Goal: Task Accomplishment & Management: Complete application form

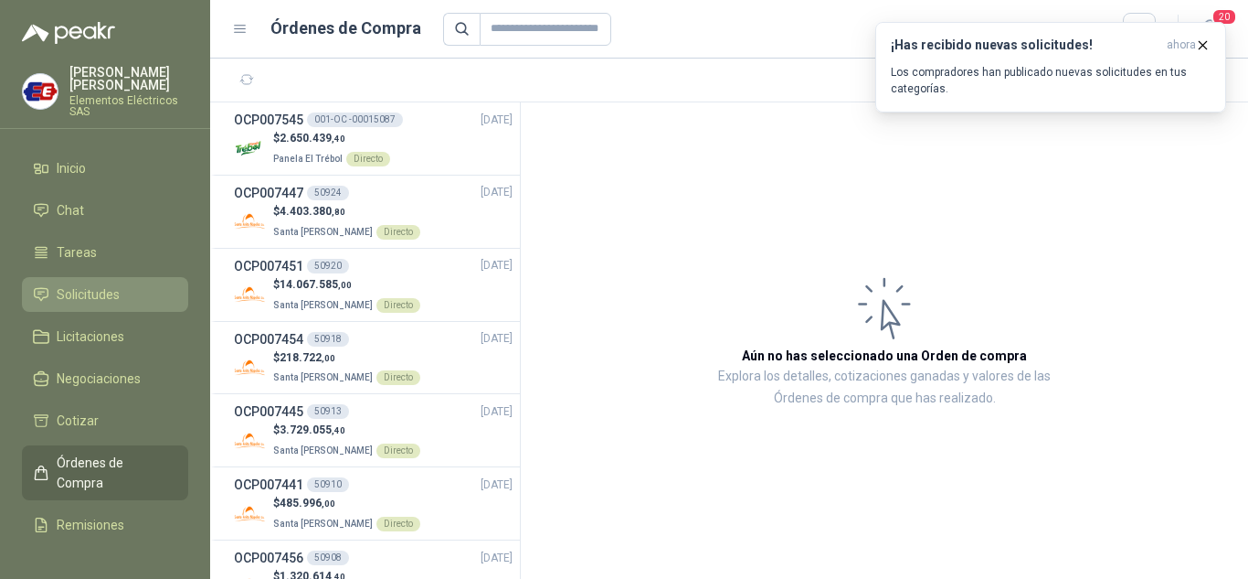
click at [97, 292] on span "Solicitudes" at bounding box center [88, 294] width 63 height 20
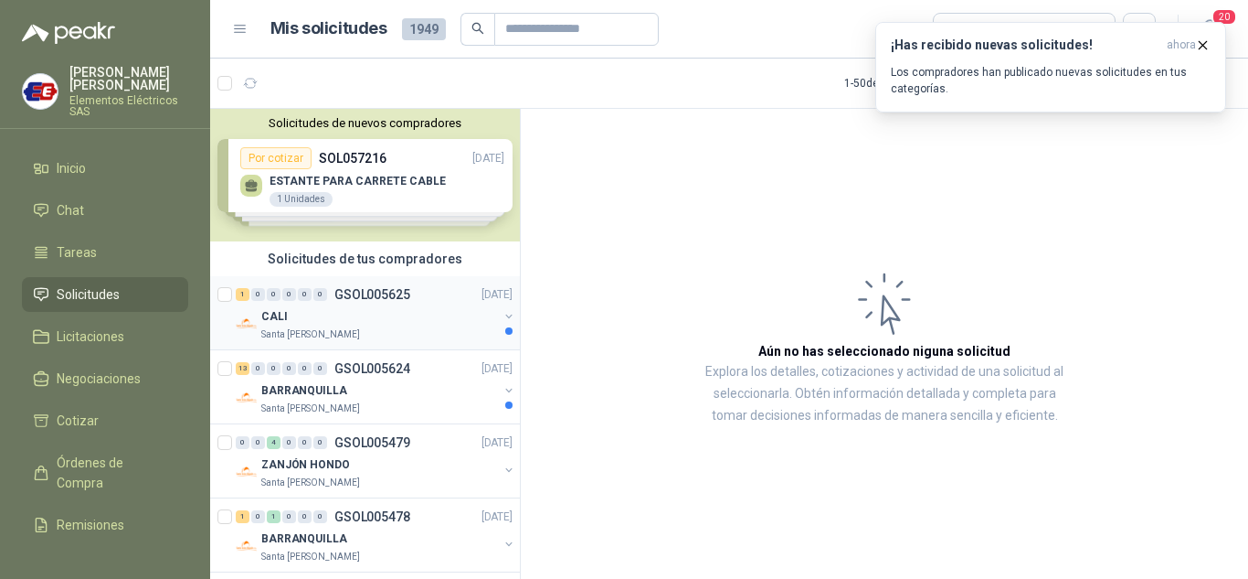
click at [280, 321] on p "CALI" at bounding box center [274, 316] width 27 height 17
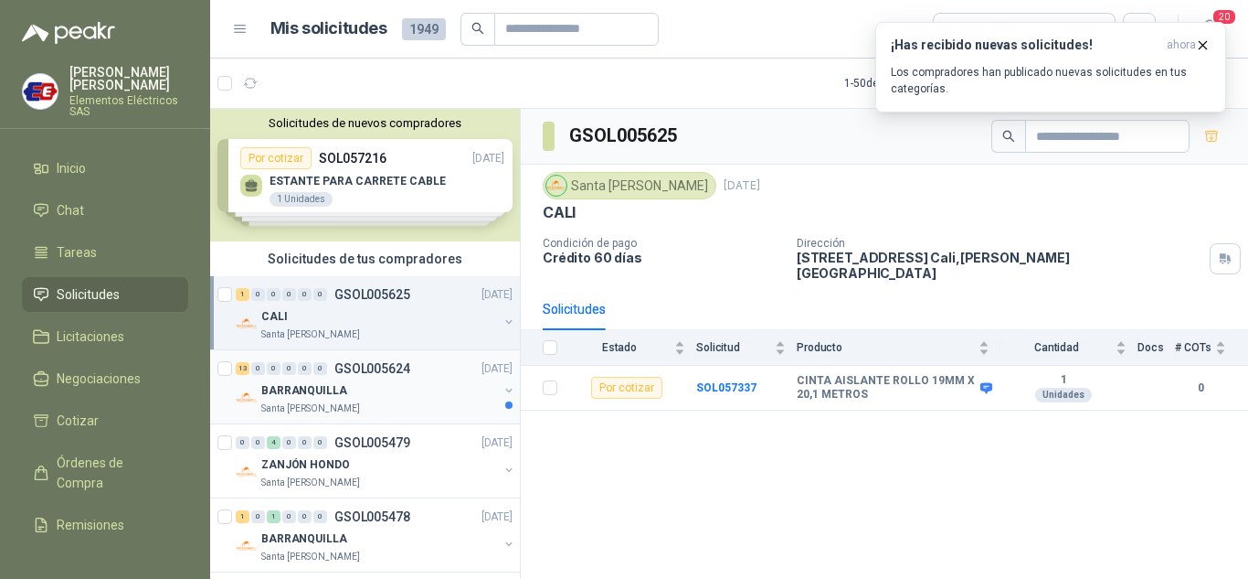
click at [289, 387] on p "BARRANQUILLA" at bounding box center [304, 390] width 86 height 17
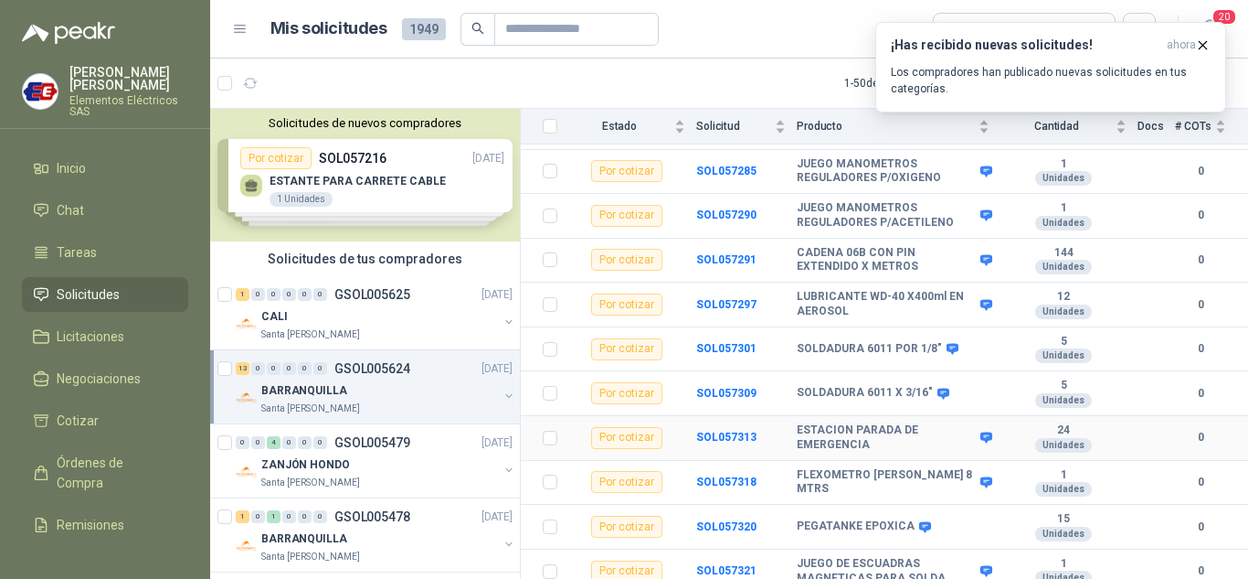
scroll to position [358, 0]
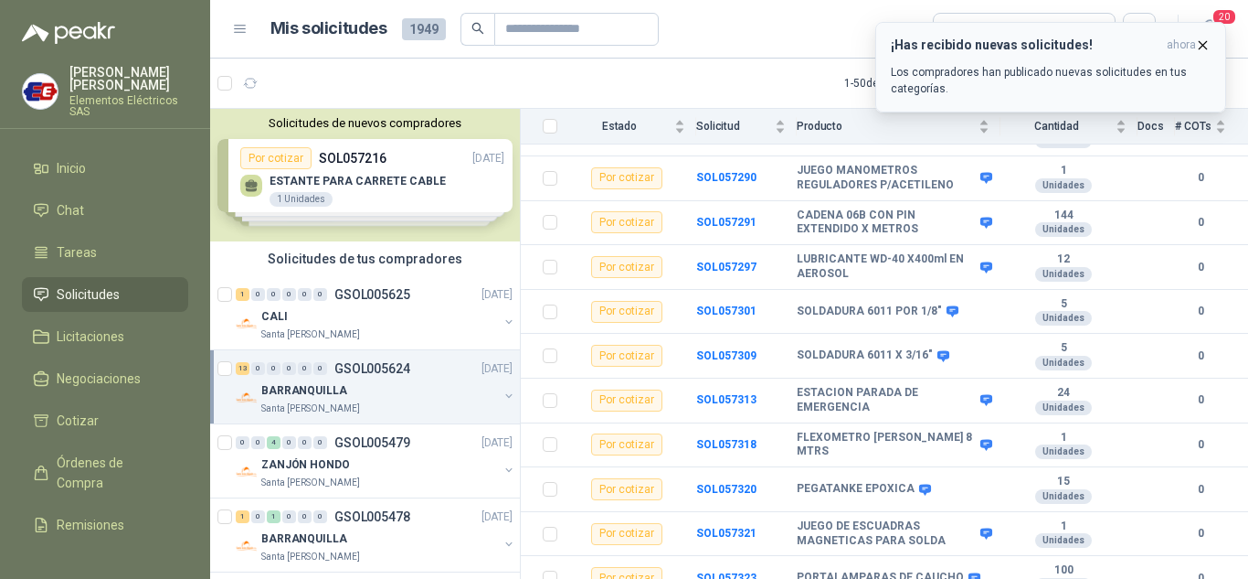
click at [1203, 44] on icon "button" at bounding box center [1203, 44] width 7 height 7
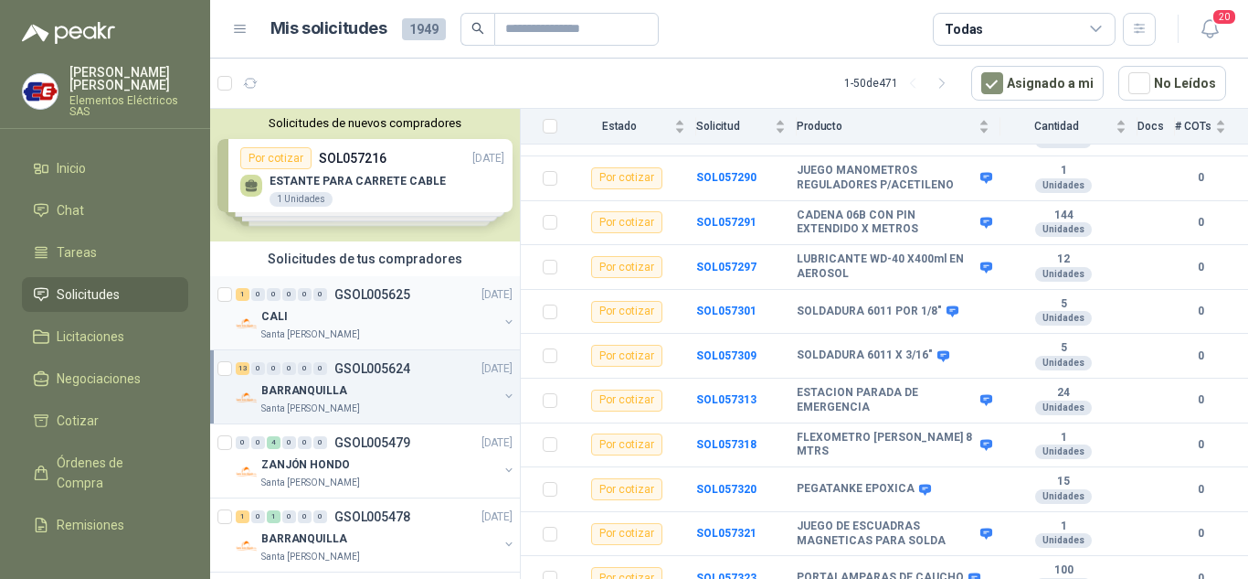
click at [312, 309] on div "CALI" at bounding box center [379, 316] width 237 height 22
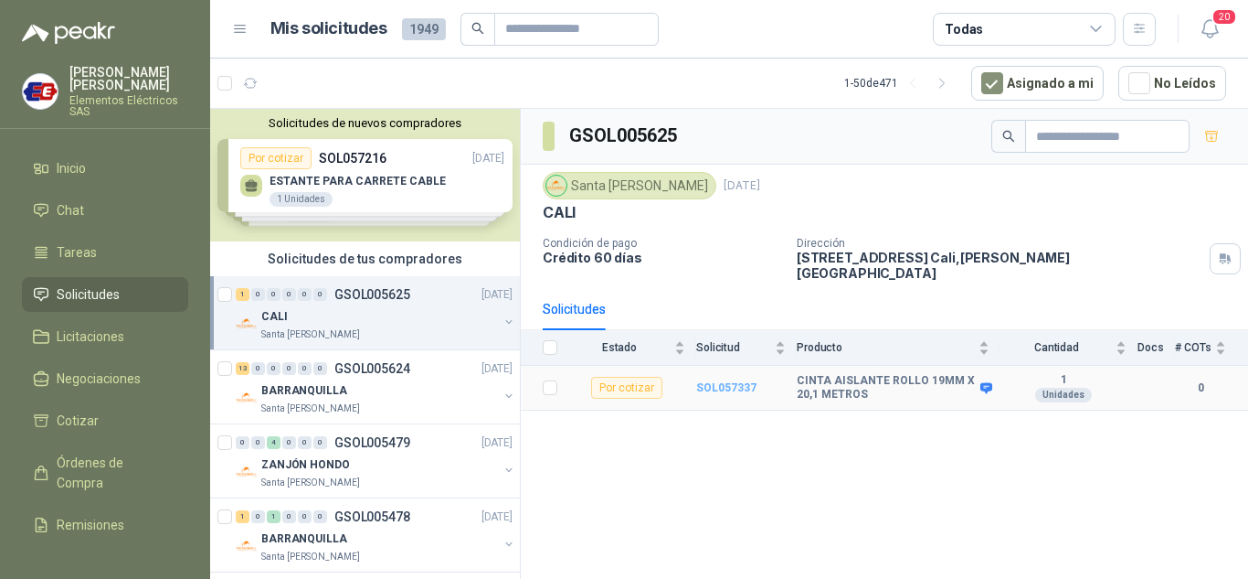
click at [727, 381] on b "SOL057337" at bounding box center [726, 387] width 60 height 13
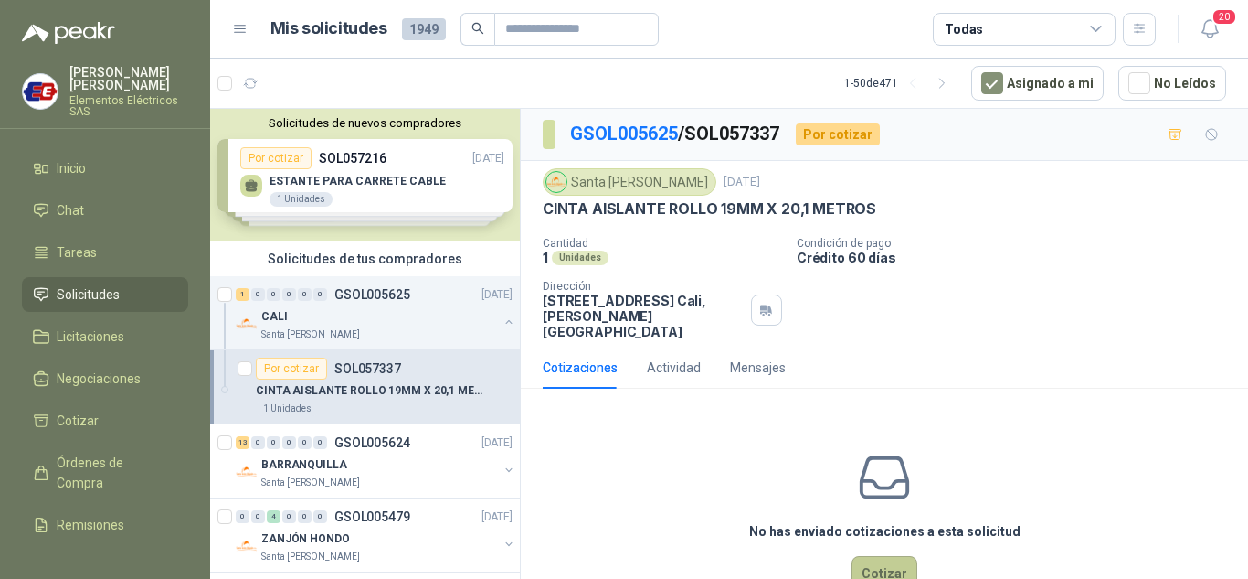
click at [876, 557] on button "Cotizar" at bounding box center [885, 573] width 66 height 35
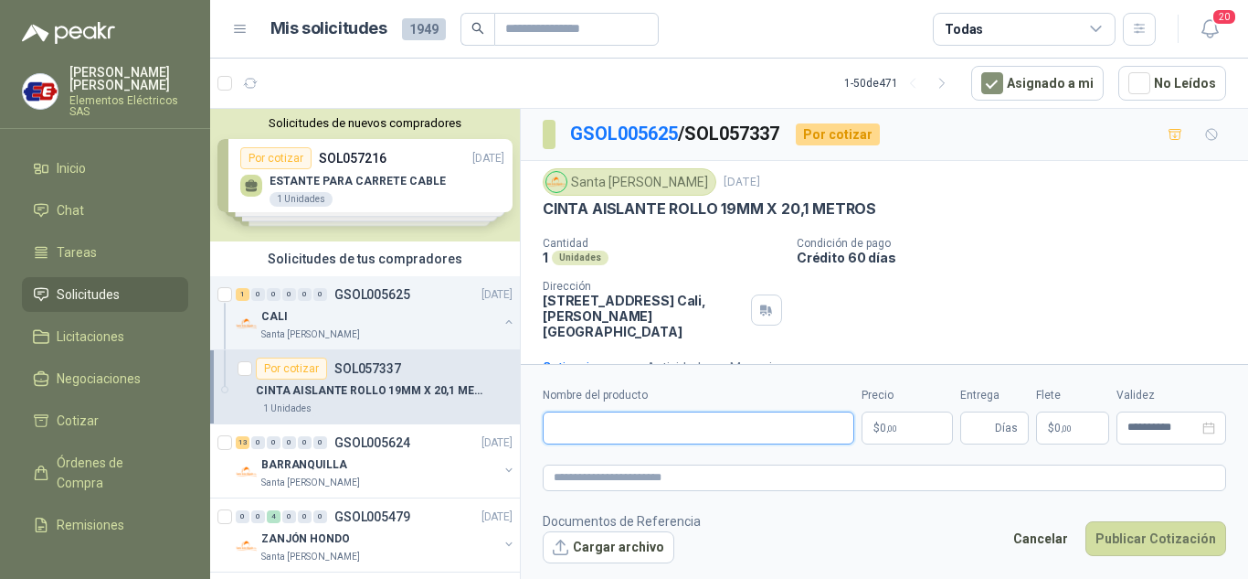
click at [656, 432] on input "Nombre del producto" at bounding box center [699, 427] width 312 height 33
type input "**********"
click at [891, 420] on p "$ 0 ,00" at bounding box center [907, 427] width 91 height 33
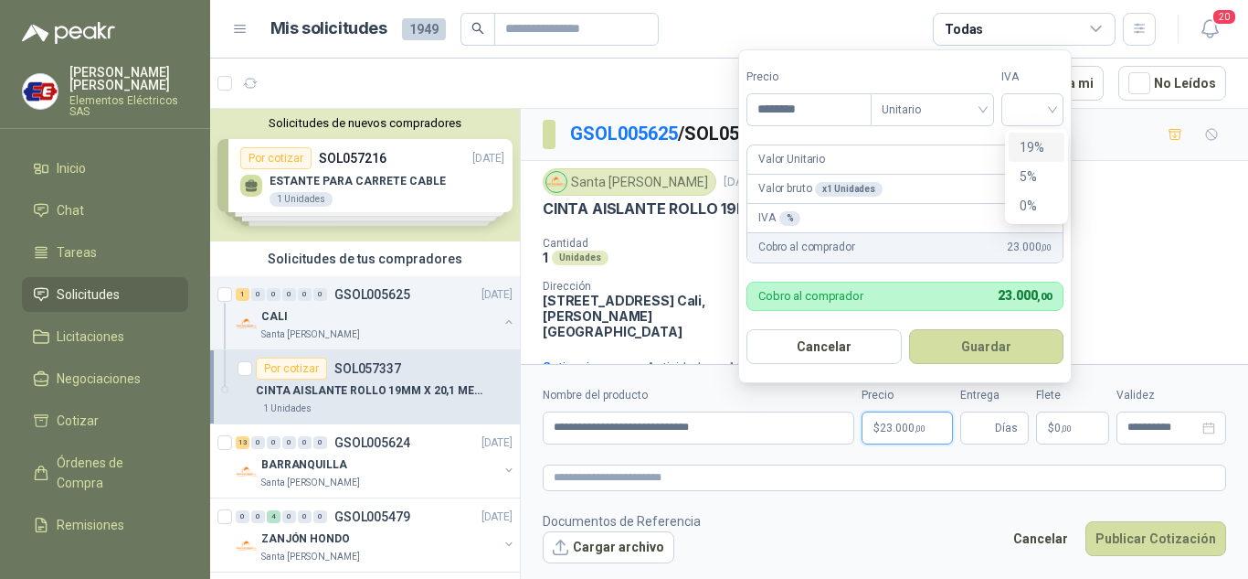
drag, startPoint x: 1059, startPoint y: 101, endPoint x: 1042, endPoint y: 165, distance: 67.2
click at [1059, 104] on div at bounding box center [1033, 109] width 62 height 33
type input "********"
drag, startPoint x: 1024, startPoint y: 143, endPoint x: 1024, endPoint y: 286, distance: 142.6
click at [1024, 143] on div "19%" at bounding box center [1037, 147] width 34 height 20
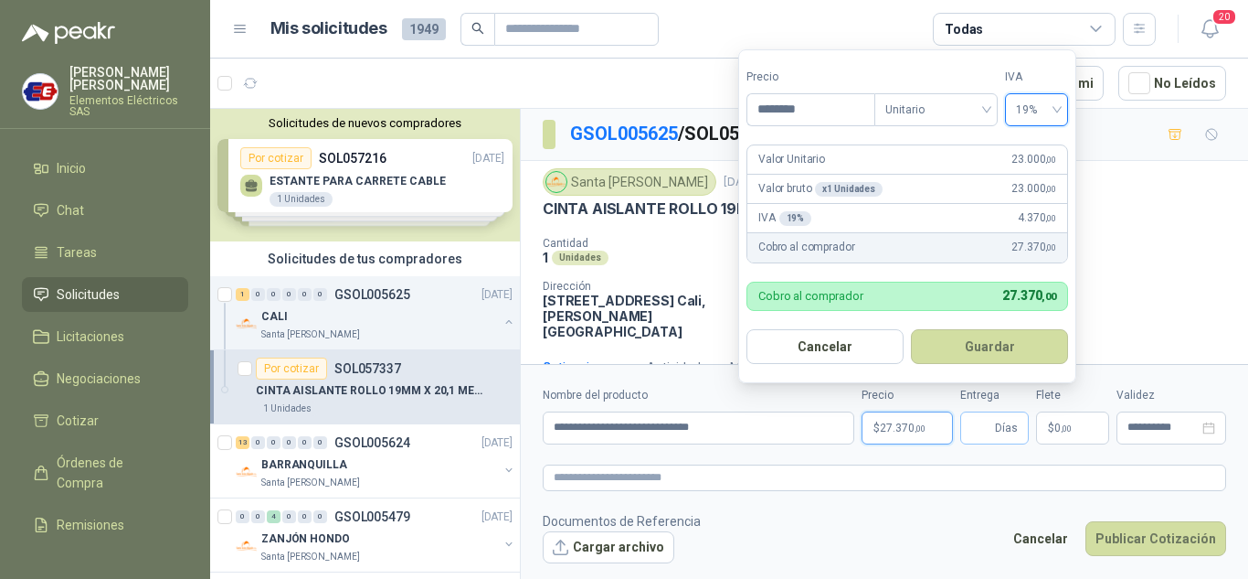
click at [1003, 419] on span "Días" at bounding box center [1006, 427] width 23 height 31
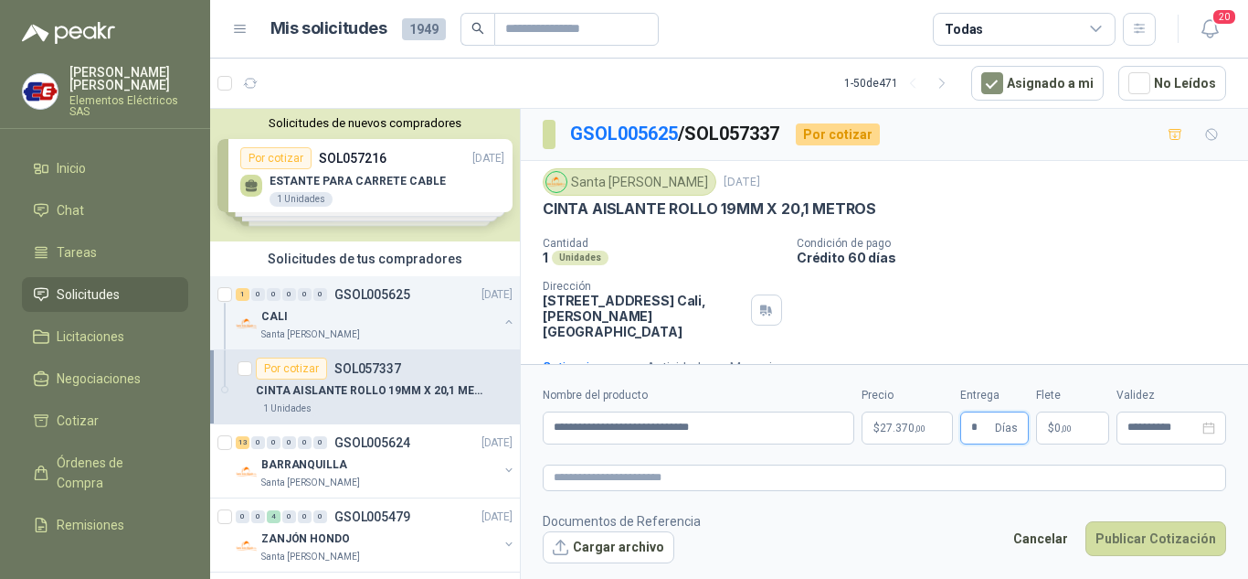
type input "*"
drag, startPoint x: 1056, startPoint y: 299, endPoint x: 1065, endPoint y: 354, distance: 55.4
click at [1059, 303] on div "Cantidad 1 Unidades Condición de pago Crédito 60 días Dirección [STREET_ADDRESS…" at bounding box center [885, 288] width 684 height 102
click at [1055, 426] on span "0 ,00" at bounding box center [1063, 427] width 17 height 11
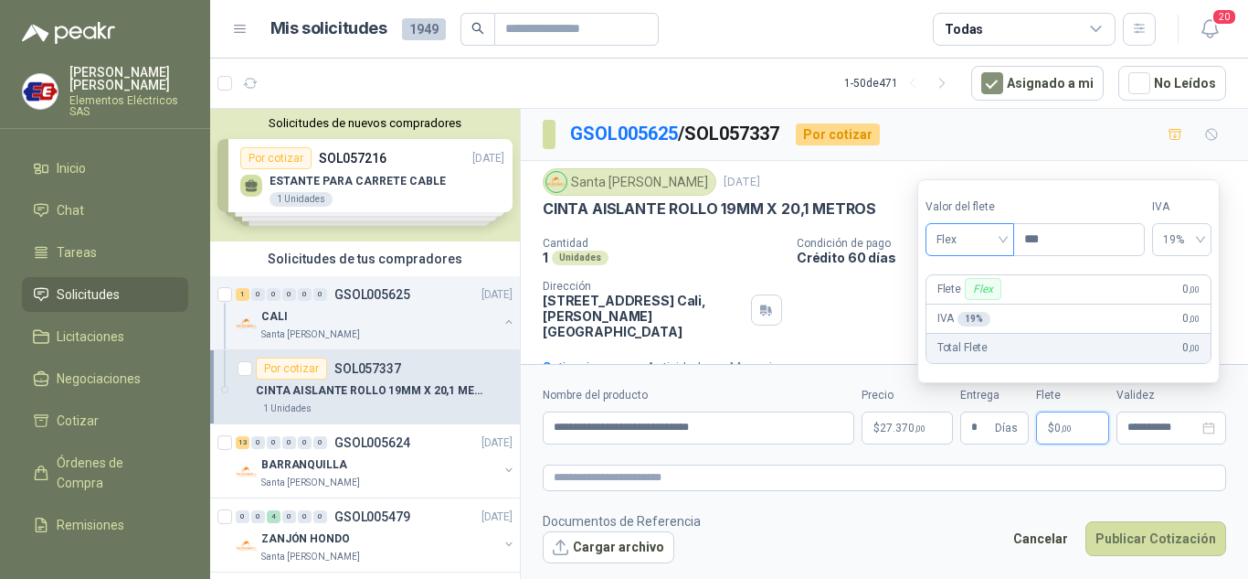
click at [999, 238] on span "Flex" at bounding box center [970, 239] width 67 height 27
drag, startPoint x: 953, startPoint y: 306, endPoint x: 1038, endPoint y: 434, distance: 153.6
click at [958, 316] on div "Incluido" at bounding box center [971, 307] width 63 height 20
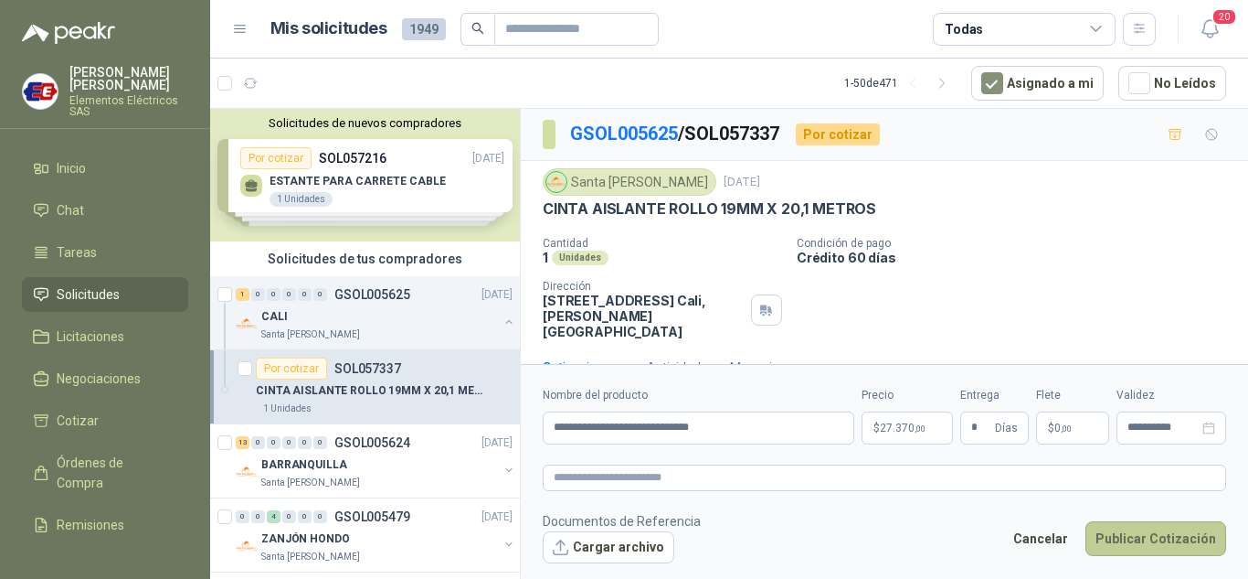
click at [1158, 537] on button "Publicar Cotización" at bounding box center [1156, 538] width 141 height 35
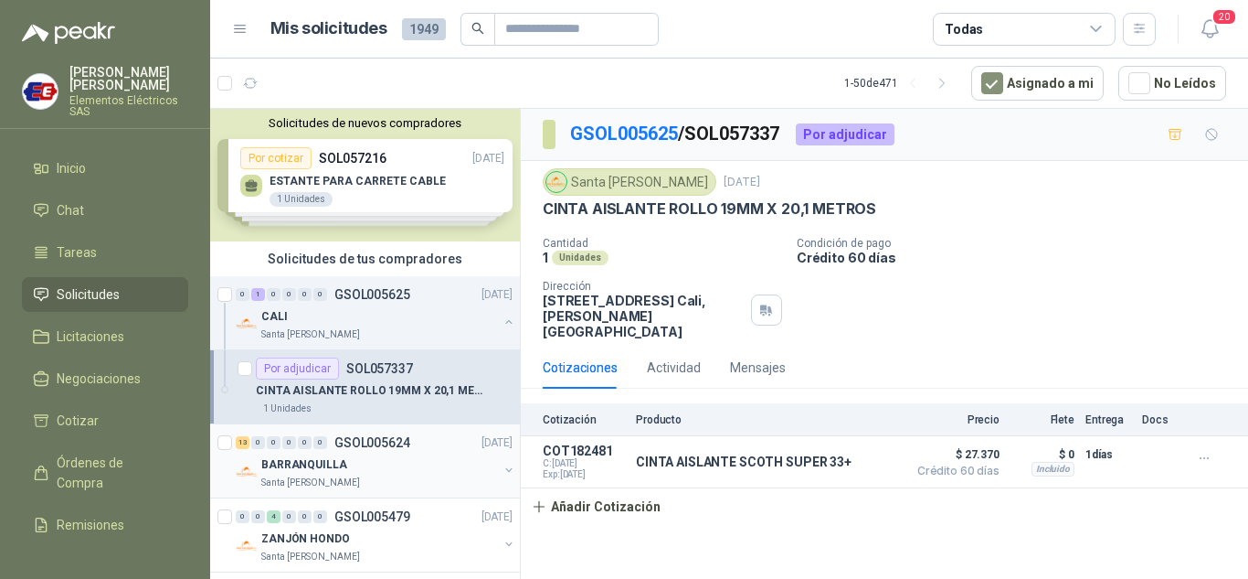
click at [279, 463] on p "BARRANQUILLA" at bounding box center [304, 464] width 86 height 17
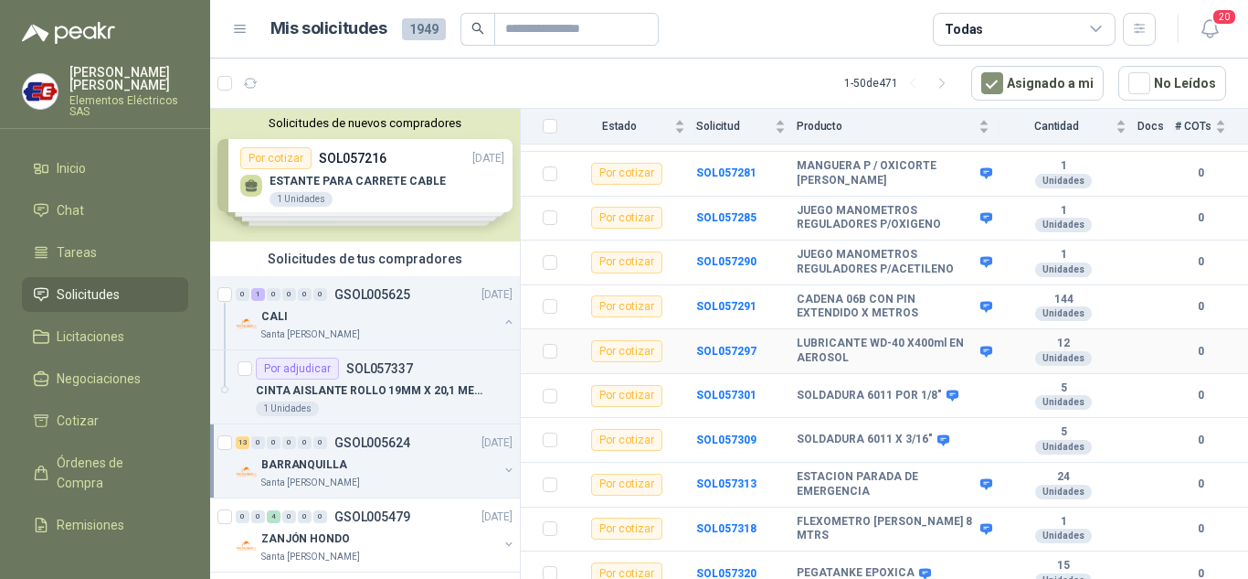
scroll to position [358, 0]
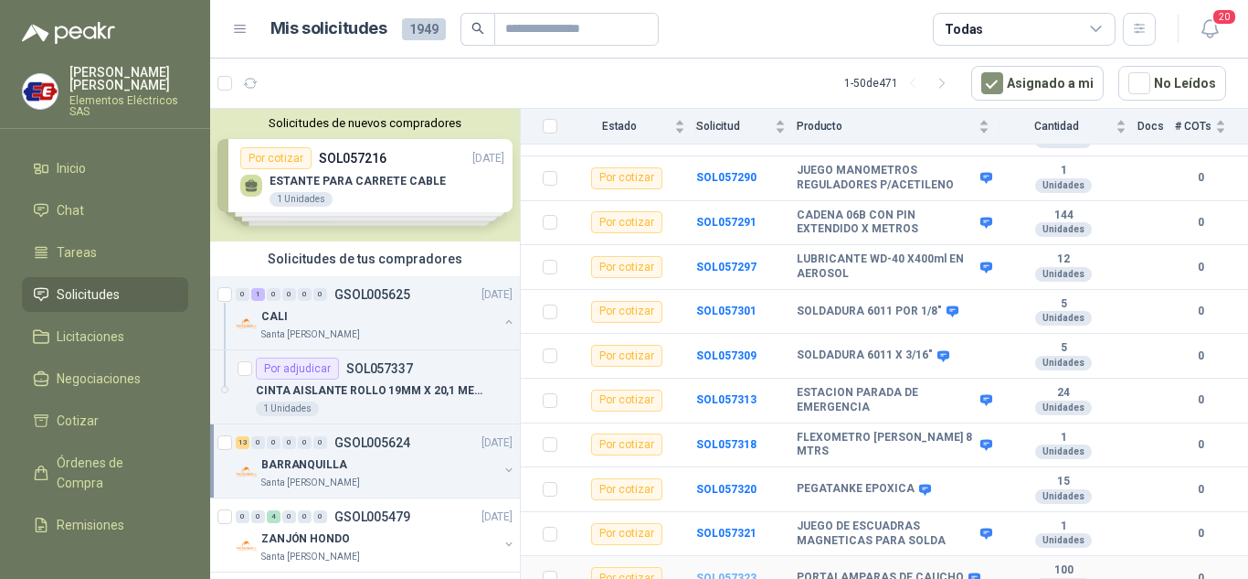
click at [731, 571] on b "SOL057323" at bounding box center [726, 577] width 60 height 13
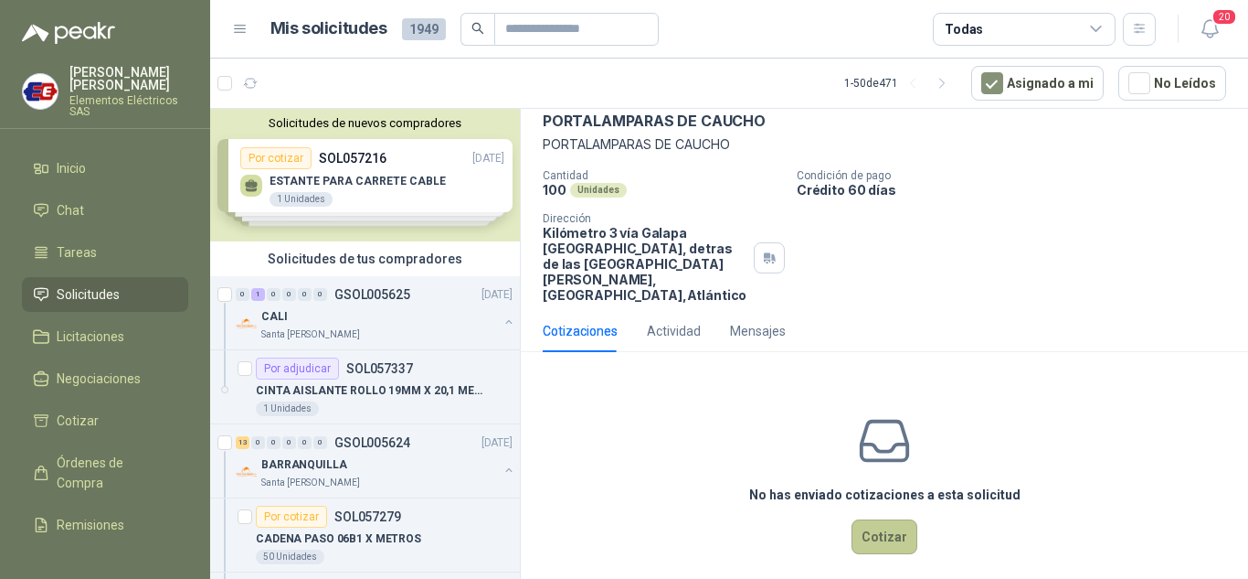
click at [886, 521] on button "Cotizar" at bounding box center [885, 536] width 66 height 35
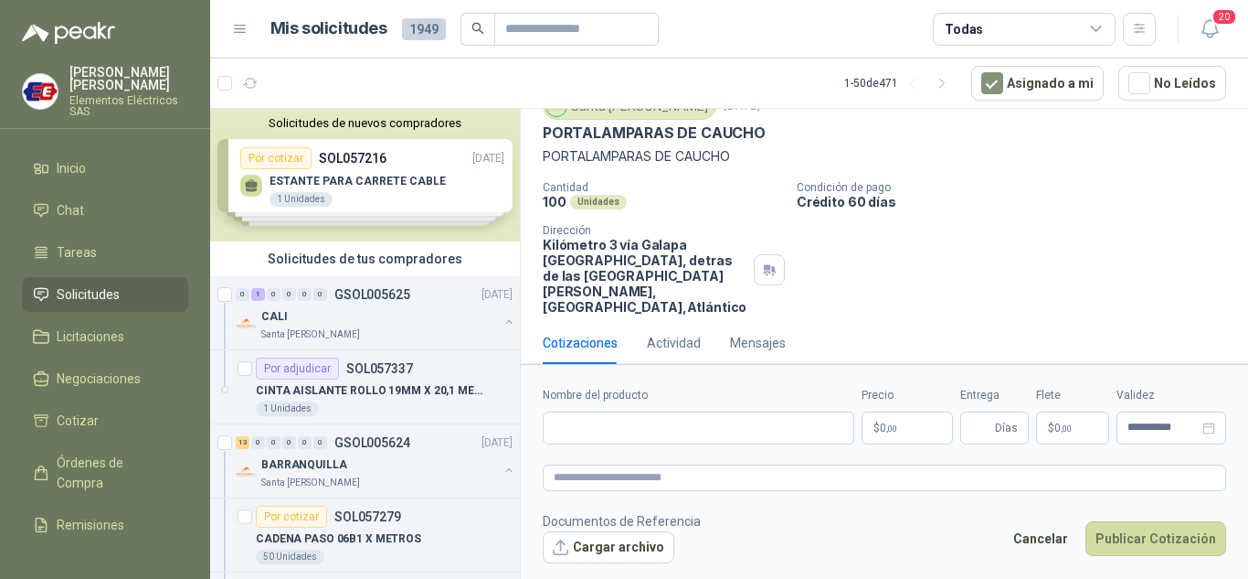
scroll to position [75, 0]
click at [584, 418] on input "Nombre del producto" at bounding box center [699, 427] width 312 height 33
type input "*"
type input "**********"
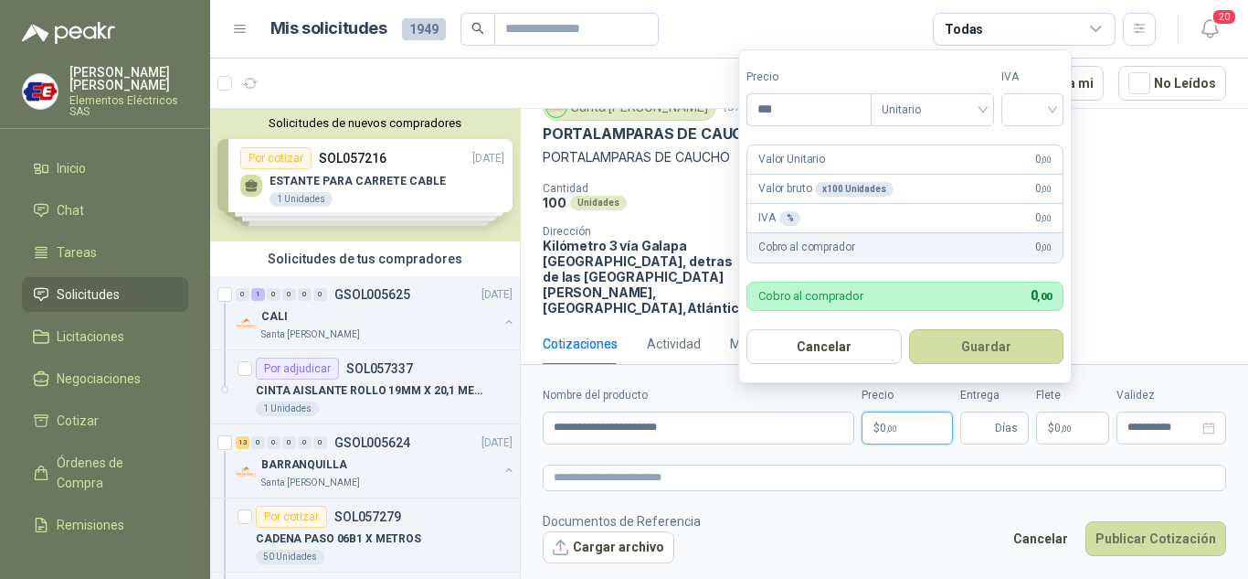
click at [888, 417] on p "$ 0 ,00" at bounding box center [907, 427] width 91 height 33
type input "*******"
click at [1045, 109] on input "search" at bounding box center [1033, 107] width 40 height 27
click at [1030, 146] on div "19%" at bounding box center [1037, 147] width 34 height 20
click at [991, 424] on input "Entrega" at bounding box center [981, 427] width 20 height 31
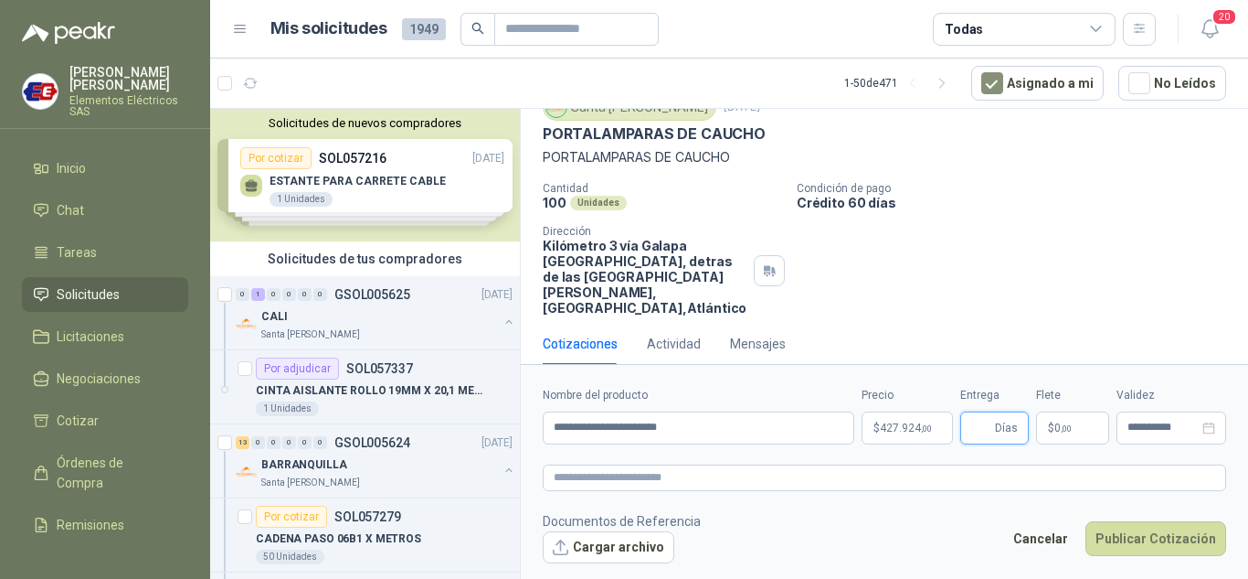
type input "*"
click at [1084, 438] on p "$ 0 ,00" at bounding box center [1072, 427] width 73 height 33
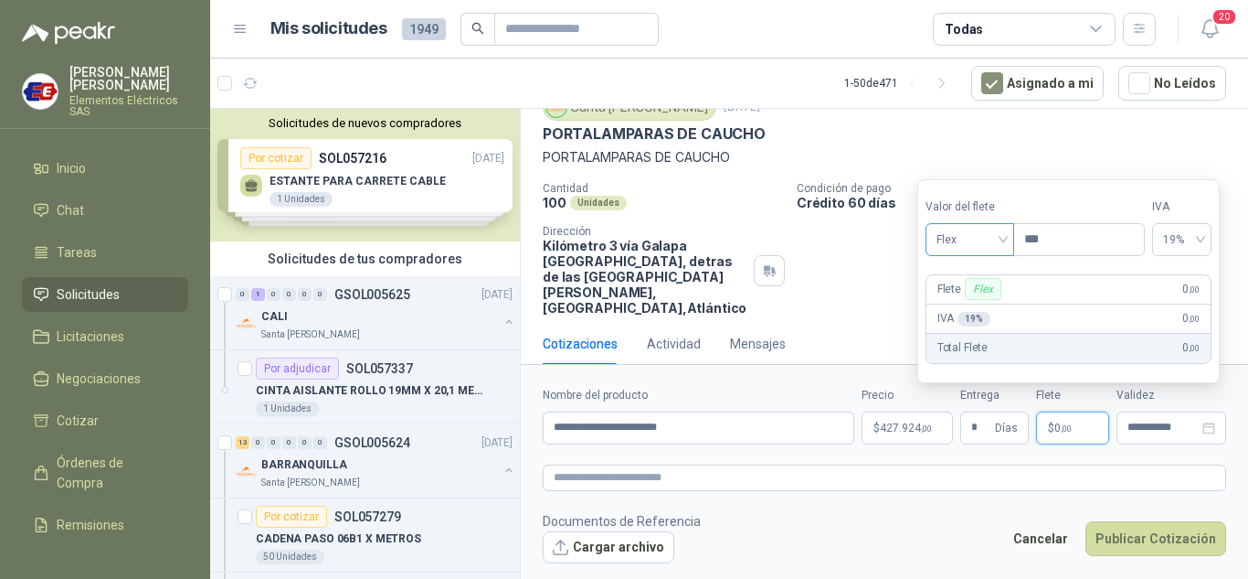
click at [1001, 241] on span "Flex" at bounding box center [970, 239] width 67 height 27
drag, startPoint x: 961, startPoint y: 308, endPoint x: 1003, endPoint y: 376, distance: 79.2
click at [964, 311] on div "Incluido" at bounding box center [971, 307] width 63 height 20
click at [1124, 540] on button "Publicar Cotización" at bounding box center [1156, 538] width 141 height 35
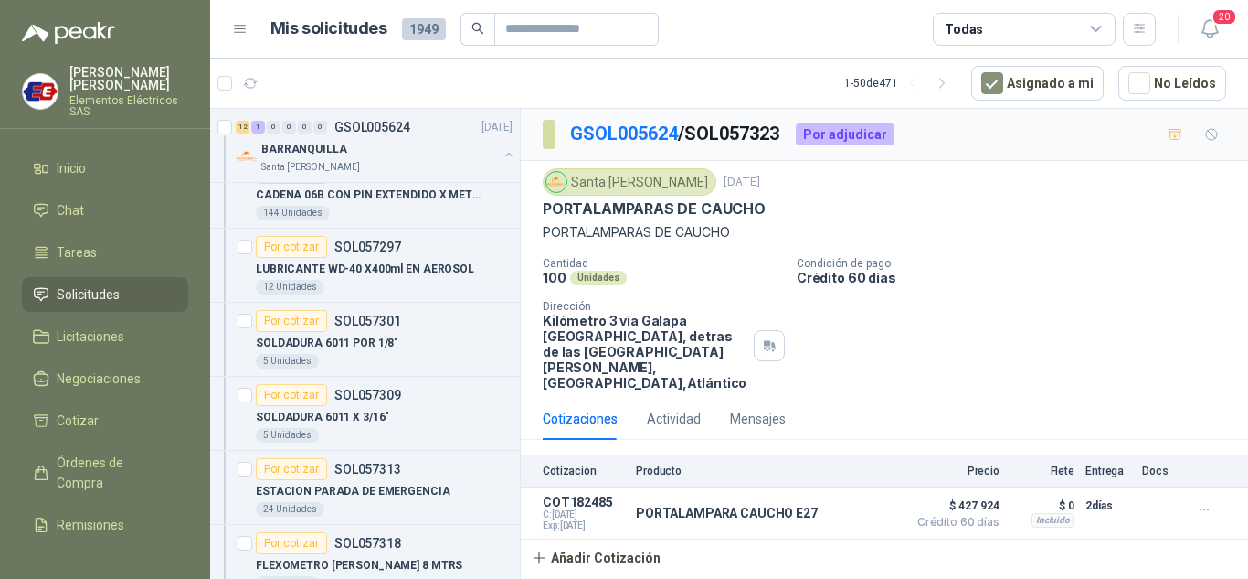
scroll to position [731, 0]
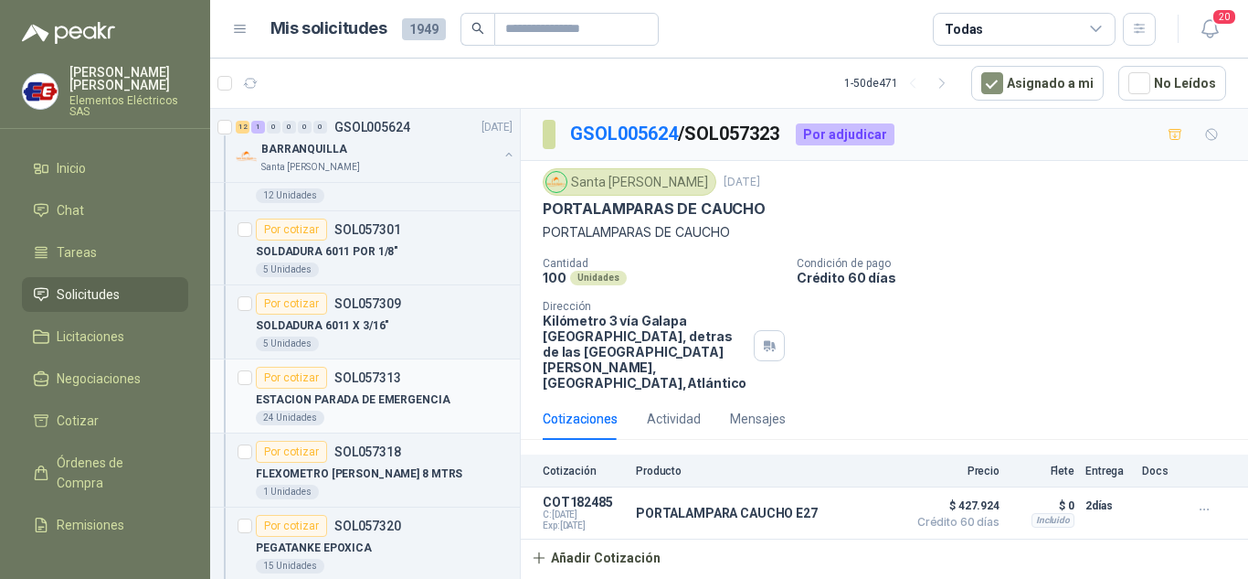
click at [297, 377] on div "Por cotizar" at bounding box center [291, 377] width 71 height 22
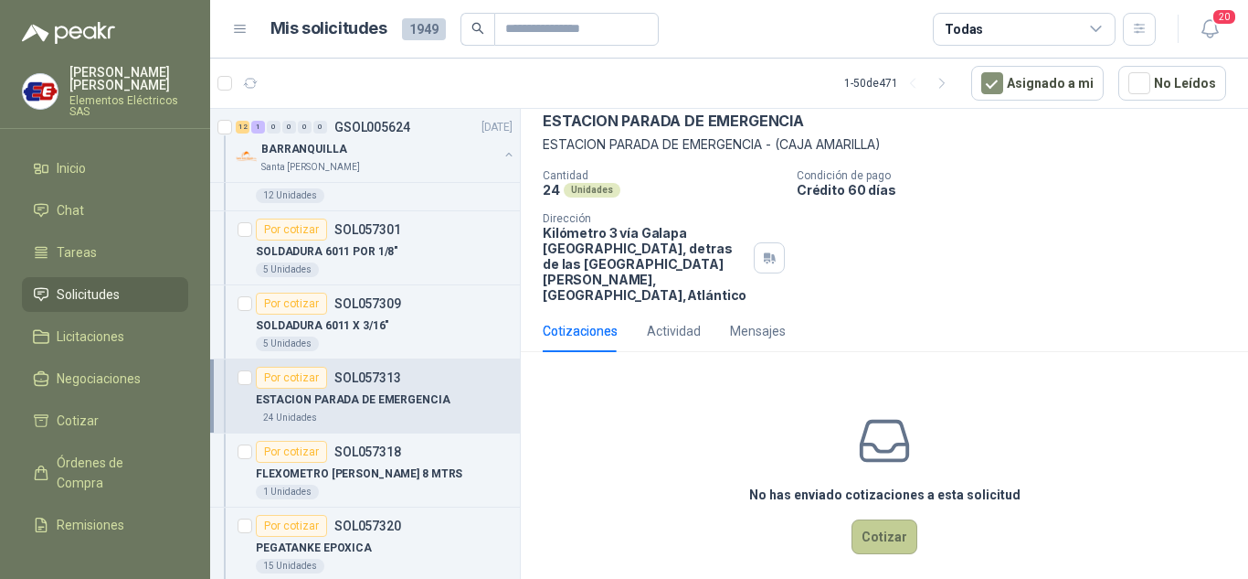
click at [857, 521] on button "Cotizar" at bounding box center [885, 536] width 66 height 35
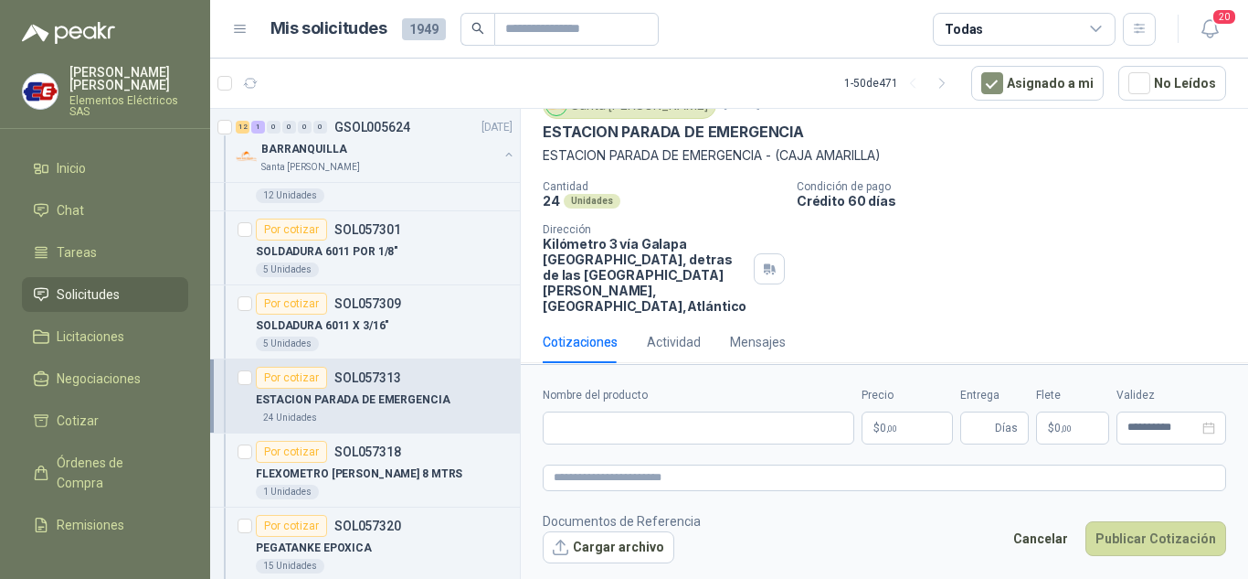
scroll to position [75, 0]
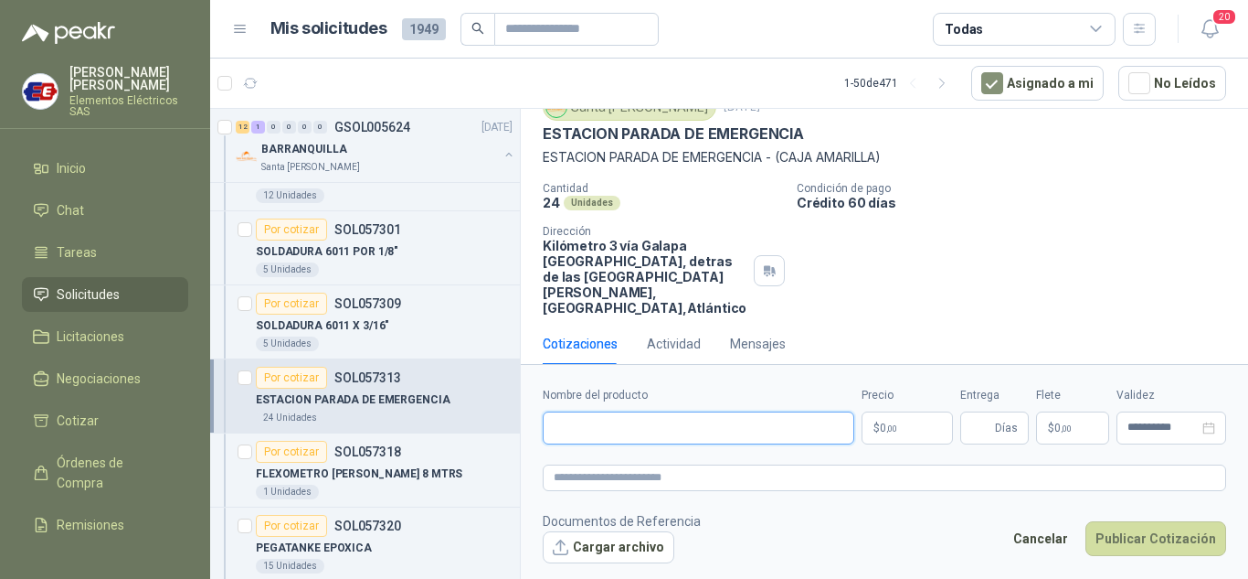
click at [611, 424] on input "Nombre del producto" at bounding box center [699, 427] width 312 height 33
type input "**********"
click at [892, 427] on span ",00" at bounding box center [891, 428] width 11 height 10
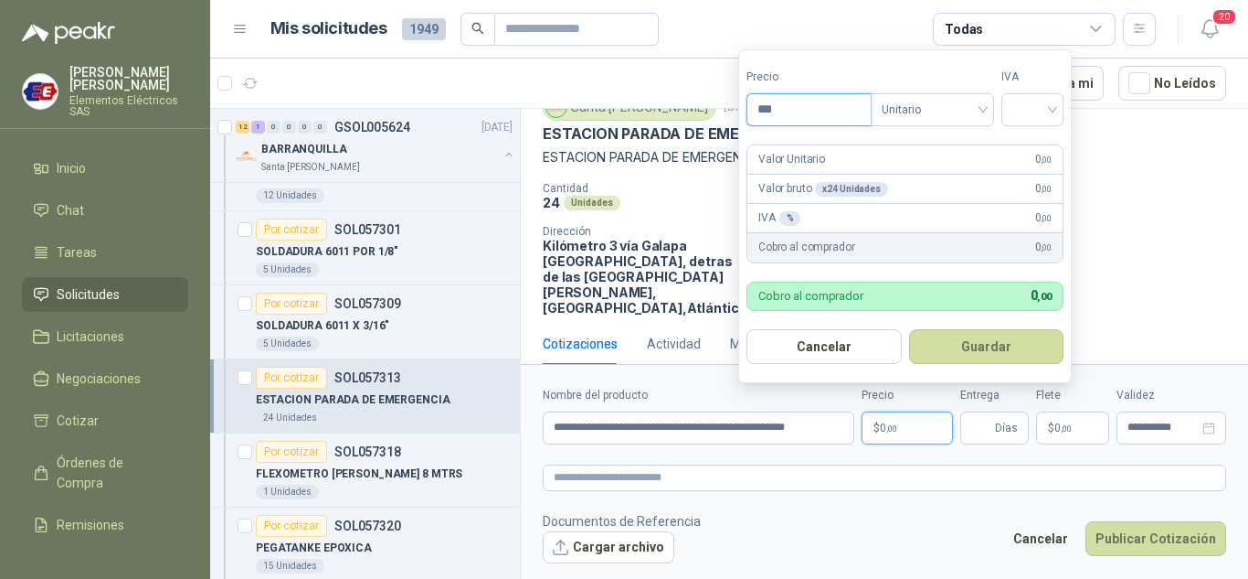
click at [785, 101] on input "***" at bounding box center [809, 109] width 123 height 31
type input "*********"
click at [1051, 109] on input "search" at bounding box center [1033, 107] width 40 height 27
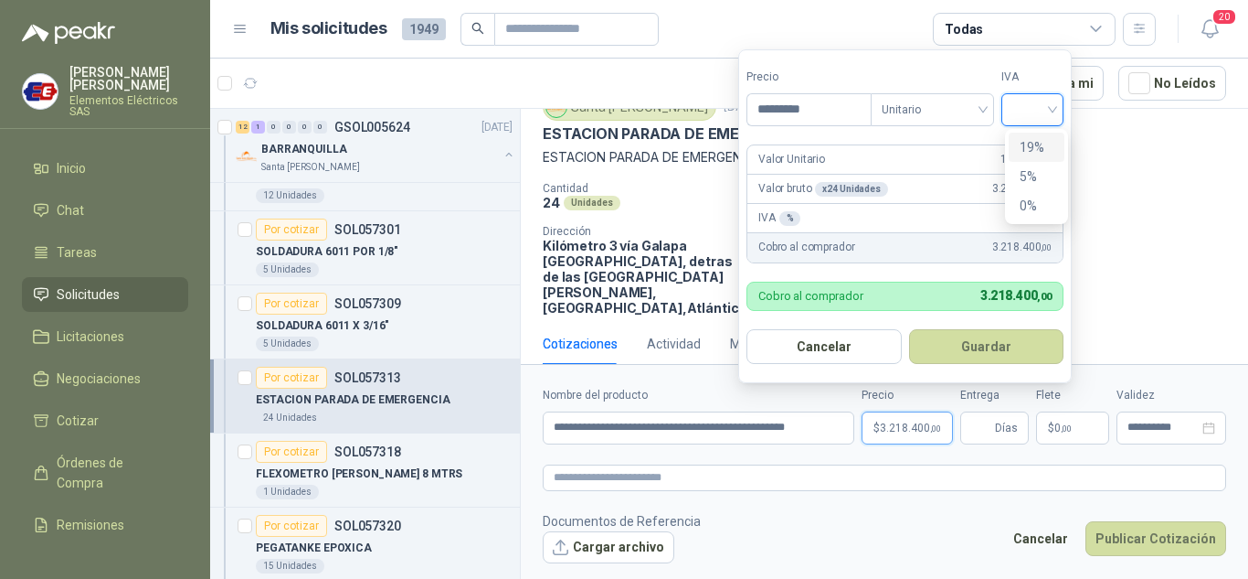
drag, startPoint x: 1034, startPoint y: 148, endPoint x: 1029, endPoint y: 399, distance: 251.4
click at [1034, 158] on div "19%" at bounding box center [1037, 147] width 56 height 29
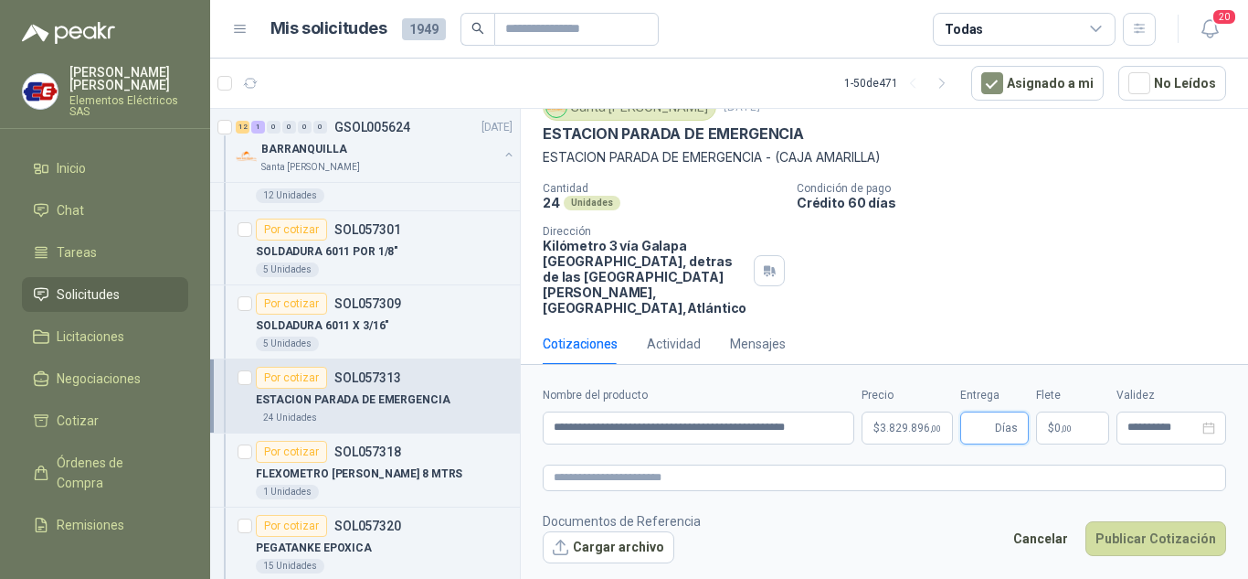
click at [982, 428] on input "Entrega" at bounding box center [981, 427] width 20 height 31
type input "*"
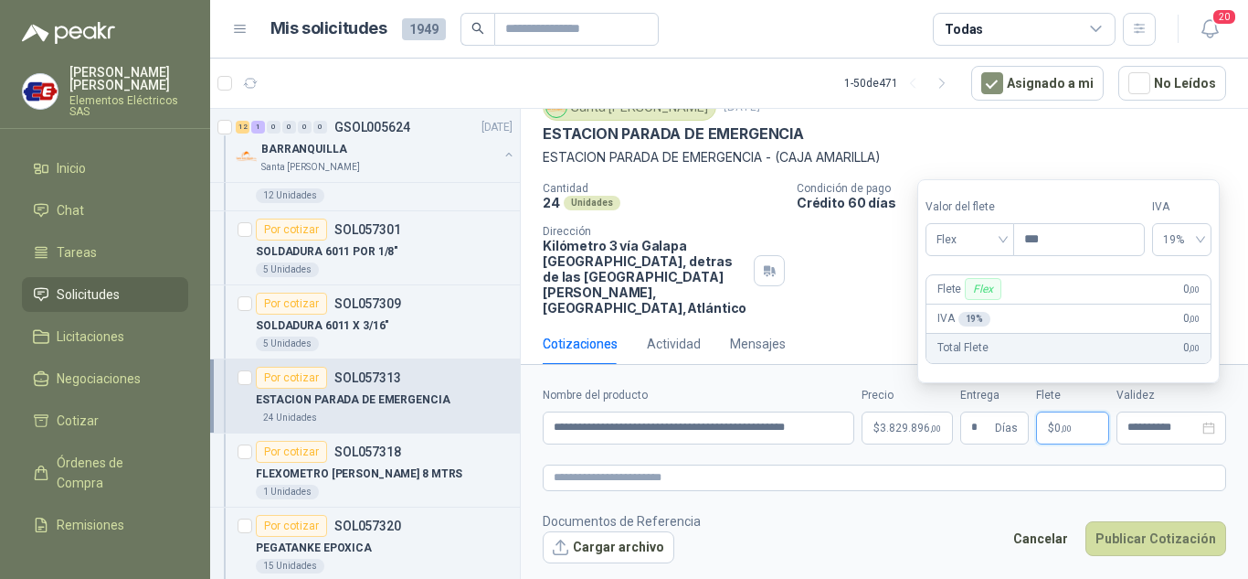
click at [1055, 431] on span "0 ,00" at bounding box center [1063, 427] width 17 height 11
click at [1000, 229] on span "Flex" at bounding box center [970, 239] width 67 height 27
click at [961, 303] on div "Incluido" at bounding box center [971, 307] width 63 height 20
click at [1161, 541] on button "Publicar Cotización" at bounding box center [1156, 538] width 141 height 35
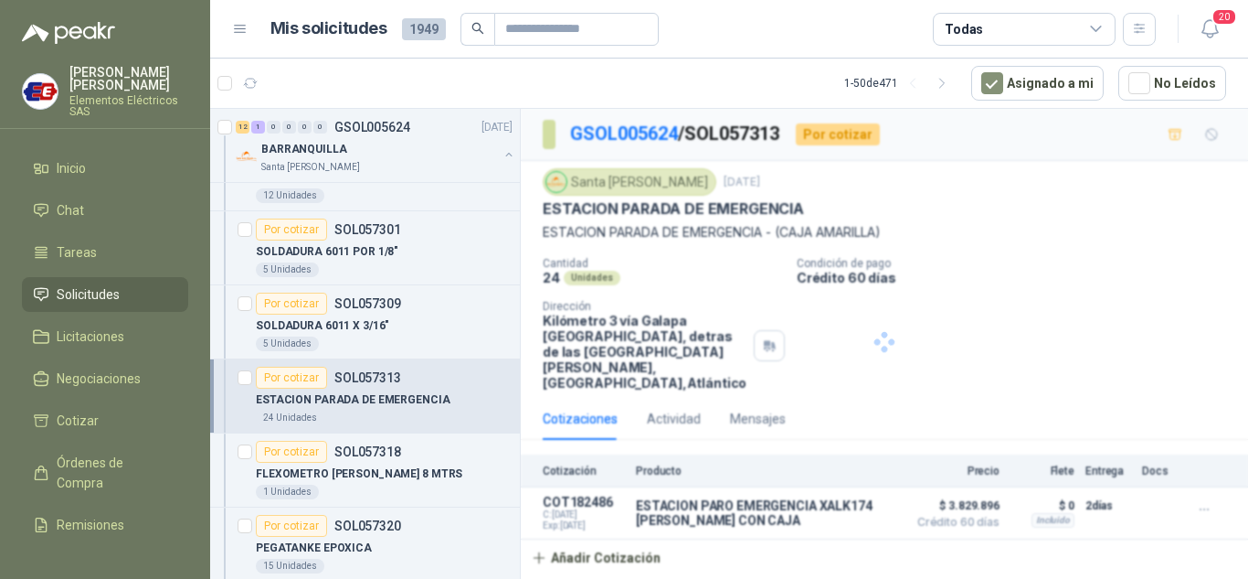
scroll to position [0, 0]
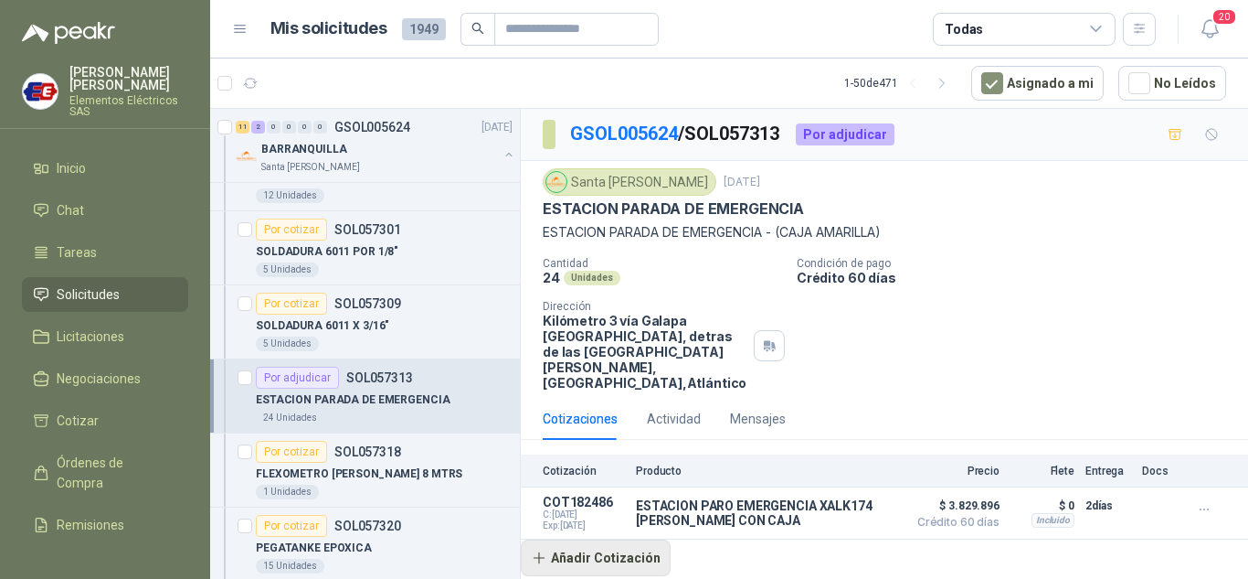
click at [619, 539] on button "Añadir Cotización" at bounding box center [596, 557] width 150 height 37
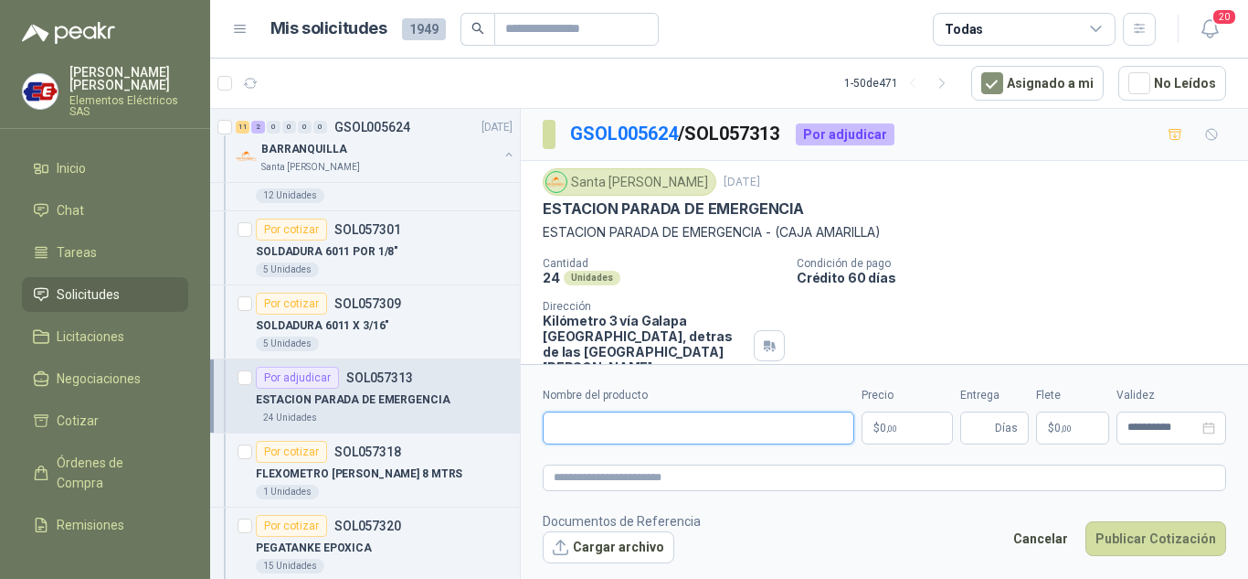
click at [596, 434] on input "Nombre del producto" at bounding box center [699, 427] width 312 height 33
click at [710, 426] on input "**********" at bounding box center [699, 427] width 312 height 33
type input "**********"
click at [897, 429] on span ",00" at bounding box center [891, 428] width 11 height 10
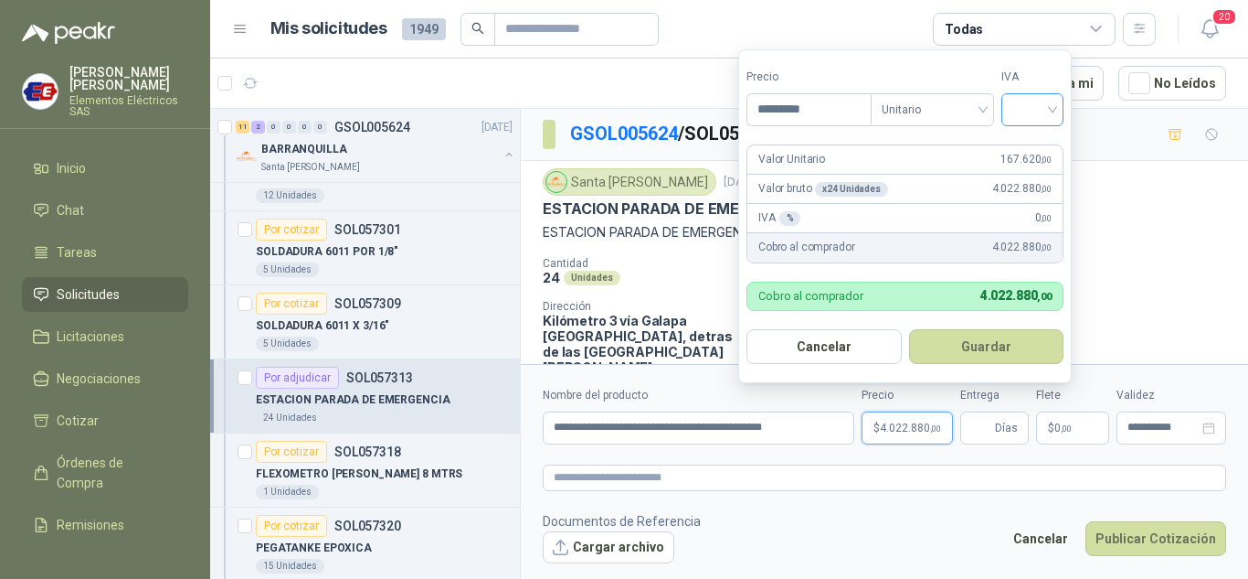
type input "*********"
click at [1053, 103] on input "search" at bounding box center [1033, 107] width 40 height 27
click at [1034, 144] on div "19%" at bounding box center [1037, 147] width 34 height 20
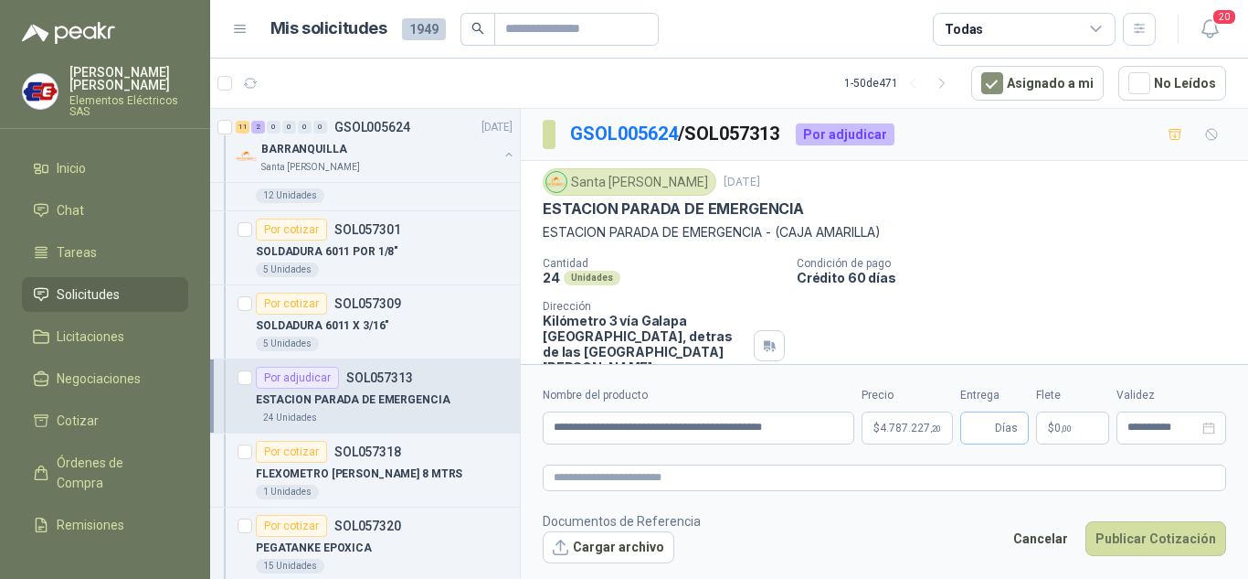
click at [1014, 429] on span "Días" at bounding box center [1006, 427] width 23 height 31
type input "*"
drag, startPoint x: 1056, startPoint y: 319, endPoint x: 1052, endPoint y: 374, distance: 55.0
click at [1056, 320] on div "Cantidad 24 Unidades Condición de pago Crédito 60 días Dirección Kilómetro 3 ví…" at bounding box center [885, 323] width 684 height 133
click at [1054, 420] on p "$ 0 ,00" at bounding box center [1072, 427] width 73 height 33
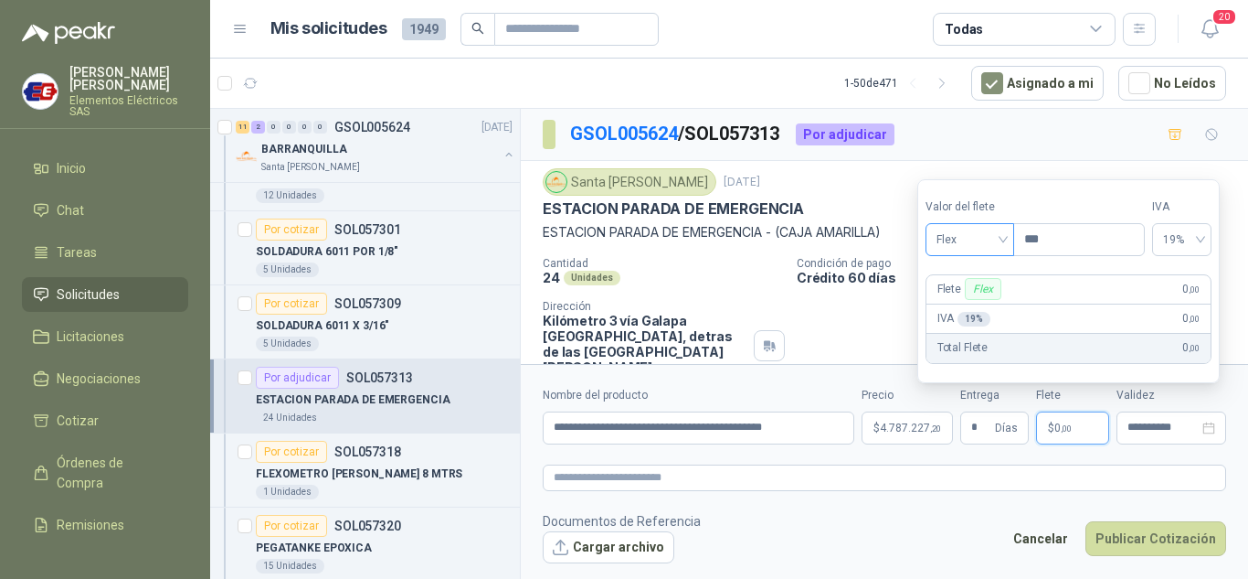
click at [1001, 239] on span "Flex" at bounding box center [970, 239] width 67 height 27
click at [976, 300] on div "Incluido" at bounding box center [971, 307] width 63 height 20
click at [1167, 529] on button "Publicar Cotización" at bounding box center [1156, 538] width 141 height 35
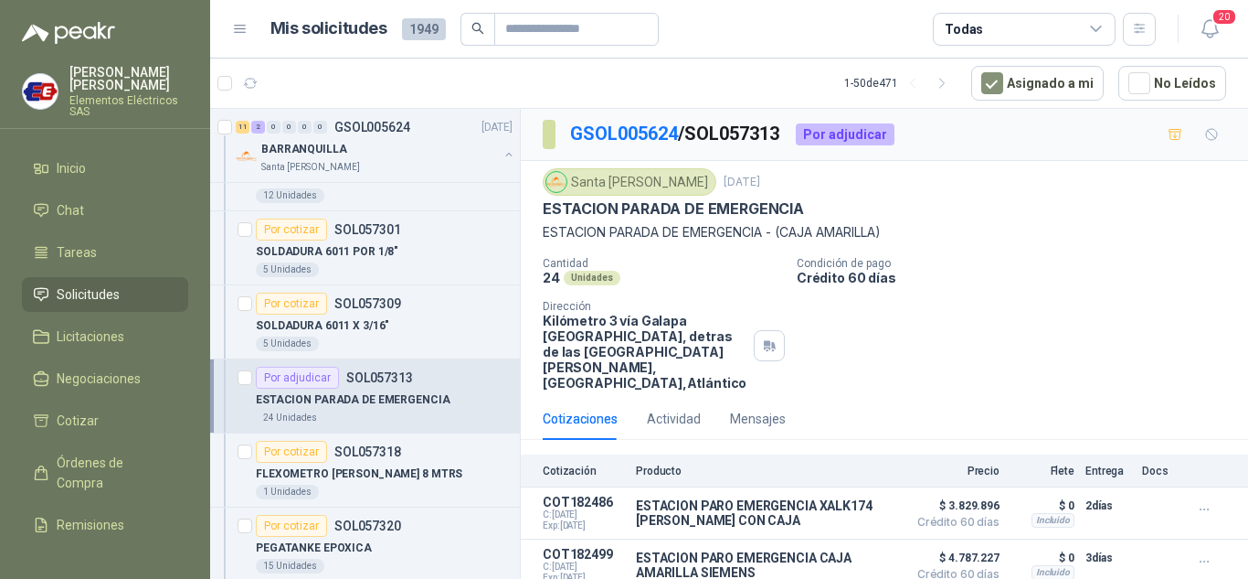
scroll to position [29, 0]
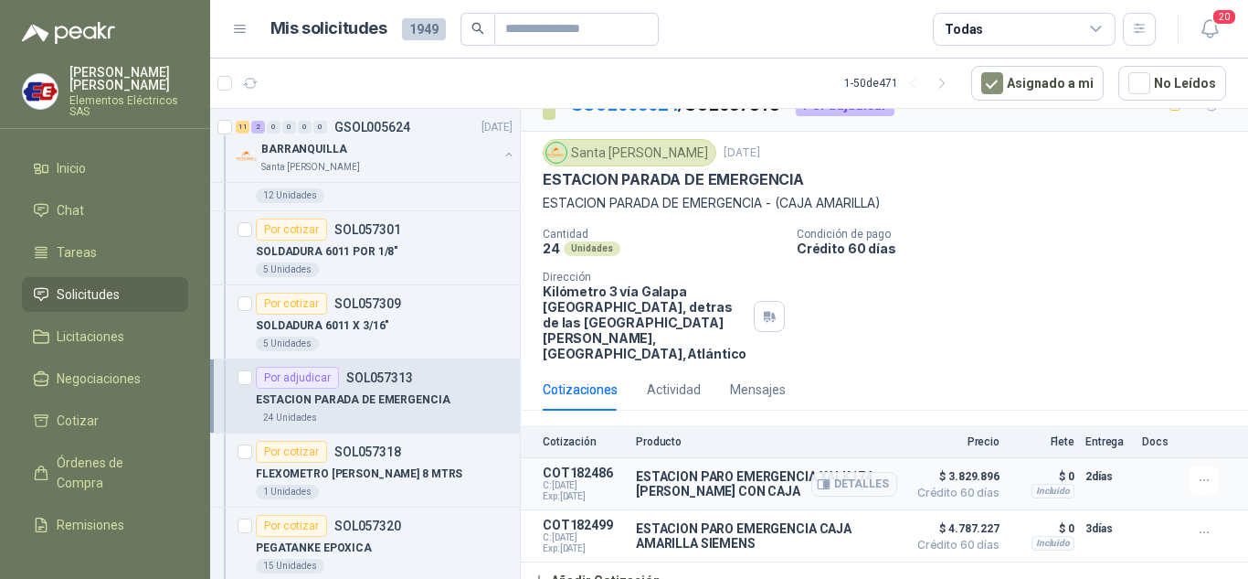
click at [674, 472] on p "ESTACION PARO EMERGENCIA XALK174 [PERSON_NAME] CON CAJA" at bounding box center [766, 483] width 261 height 29
click at [1197, 525] on icon "button" at bounding box center [1205, 533] width 16 height 16
click at [1127, 443] on button "Editar" at bounding box center [1168, 444] width 146 height 29
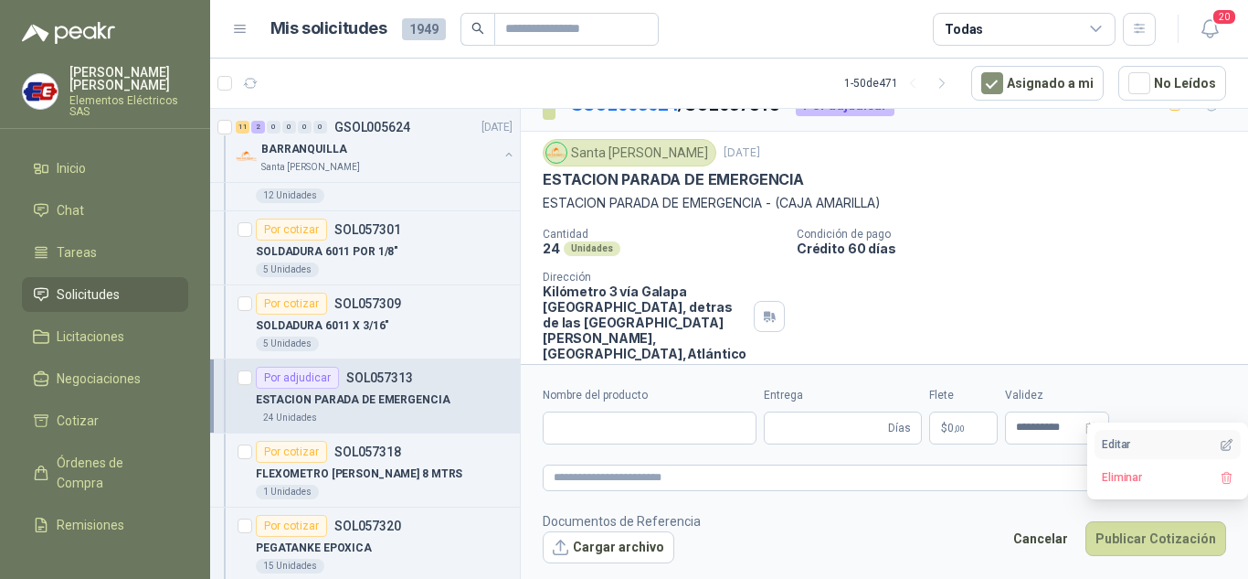
type input "**********"
type input "*"
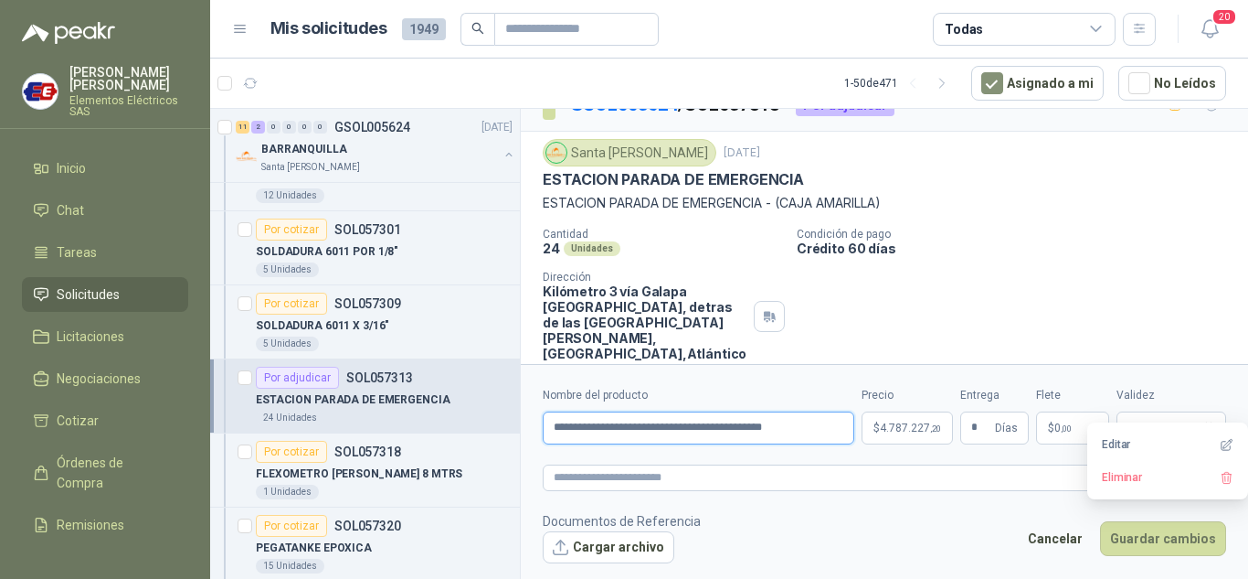
click at [842, 426] on input "**********" at bounding box center [699, 427] width 312 height 33
type input "**********"
click at [885, 430] on span "4.787.227 ,20" at bounding box center [910, 427] width 61 height 11
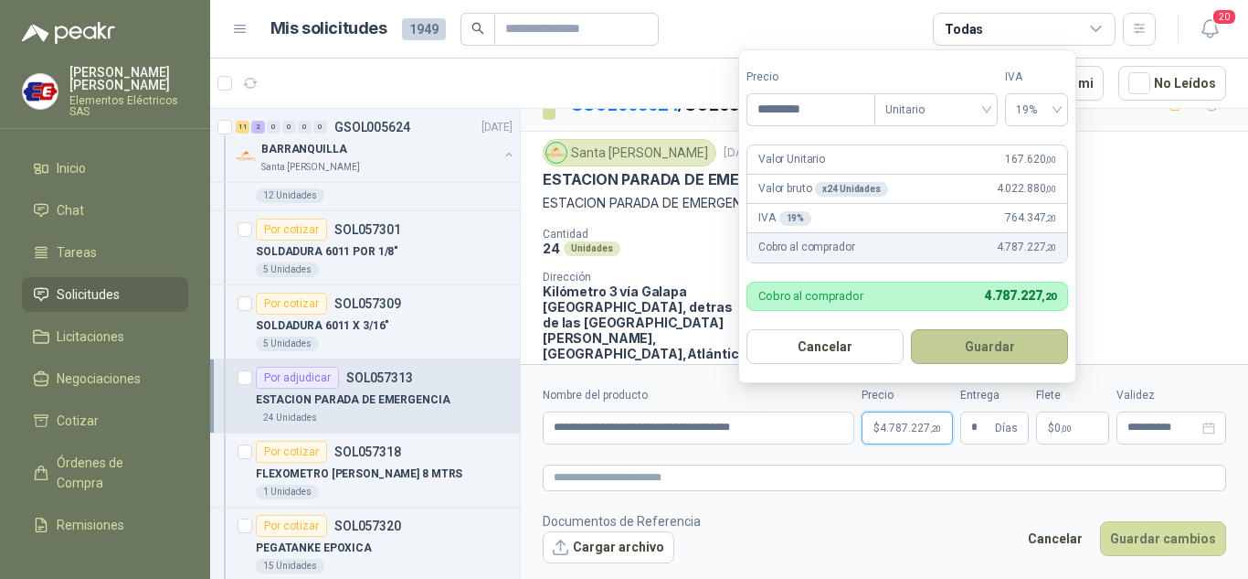
click at [972, 351] on button "Guardar" at bounding box center [989, 346] width 157 height 35
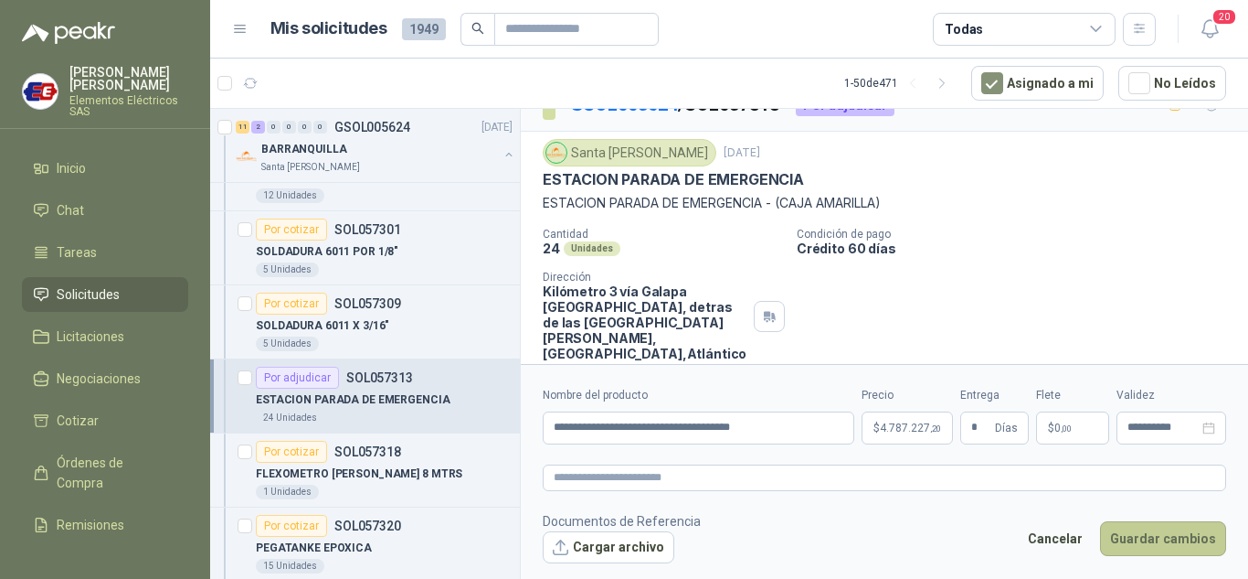
click at [1170, 545] on button "Guardar cambios" at bounding box center [1163, 538] width 126 height 35
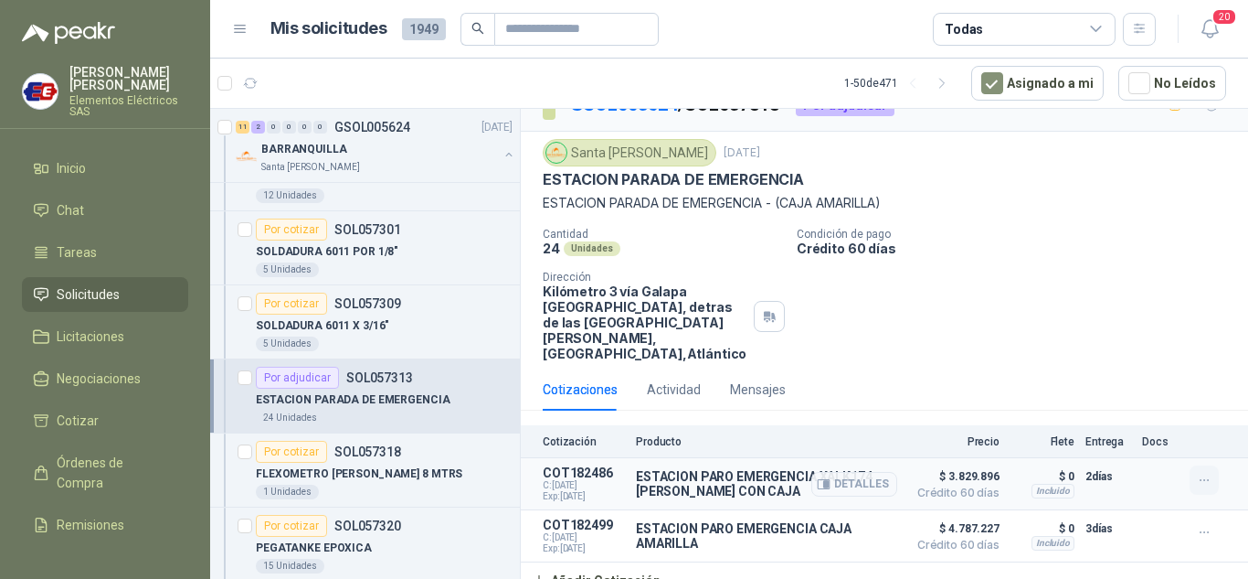
click at [1197, 472] on icon "button" at bounding box center [1205, 480] width 16 height 16
click at [1130, 387] on button "Editar" at bounding box center [1168, 391] width 146 height 29
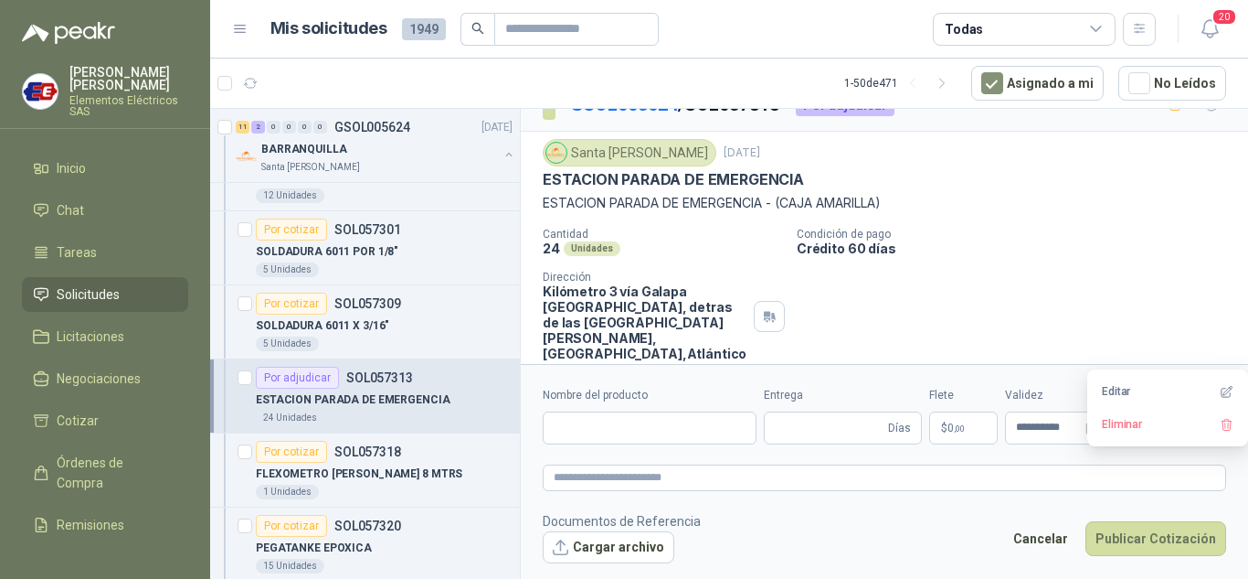
type input "**********"
type input "*"
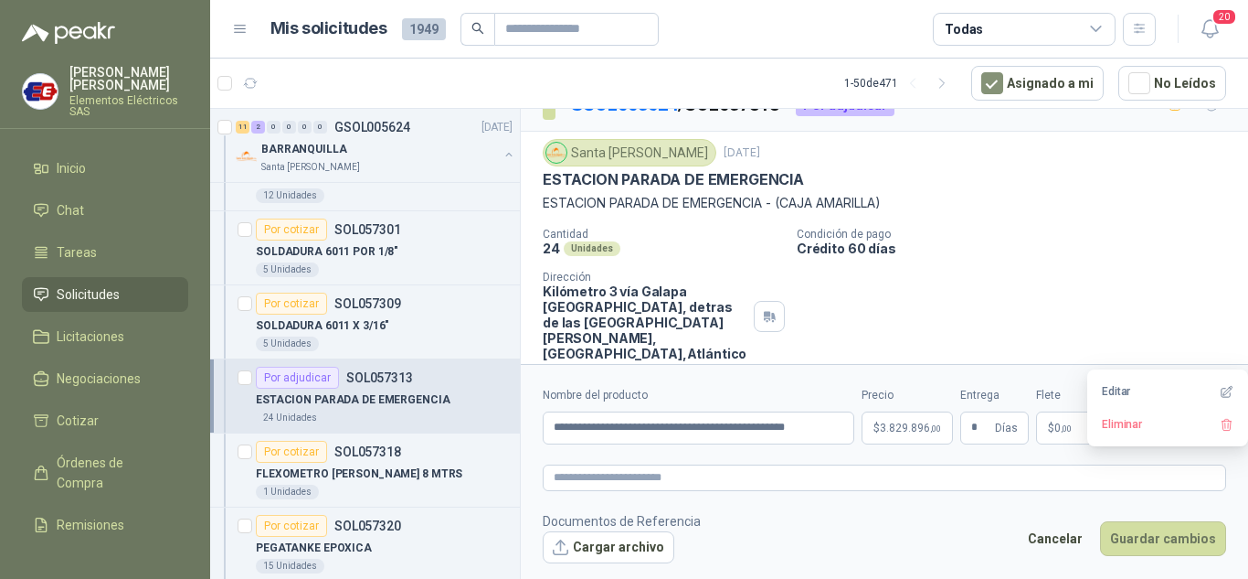
click at [904, 425] on span "3.829.896 ,00" at bounding box center [910, 427] width 61 height 11
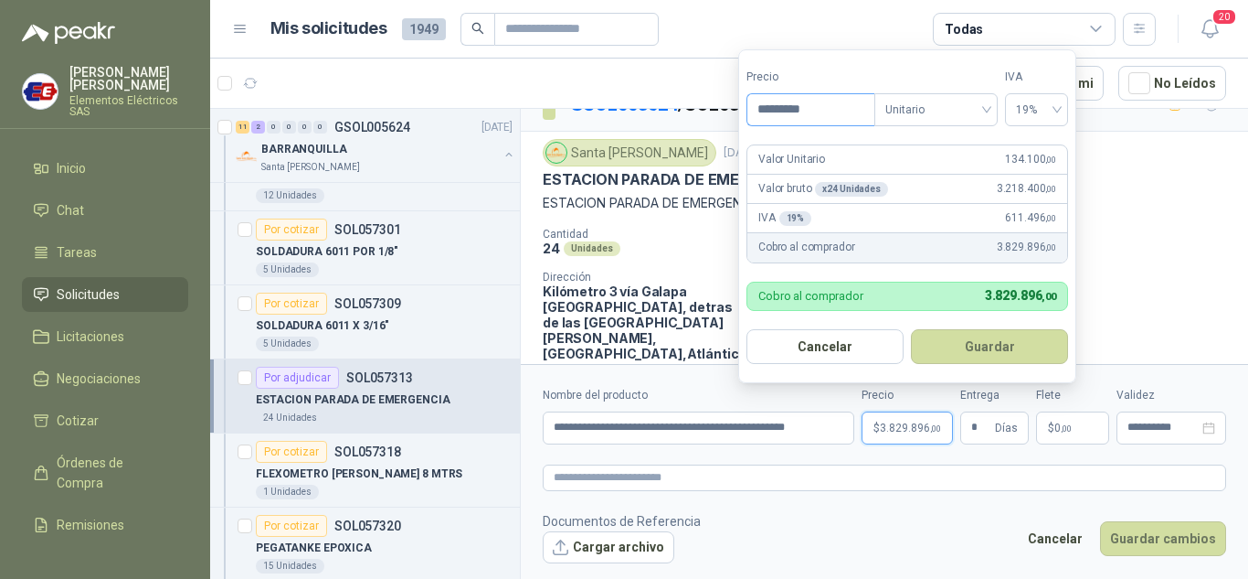
click at [785, 106] on input "*********" at bounding box center [811, 109] width 127 height 31
type input "*********"
click at [974, 353] on button "Guardar" at bounding box center [989, 346] width 157 height 35
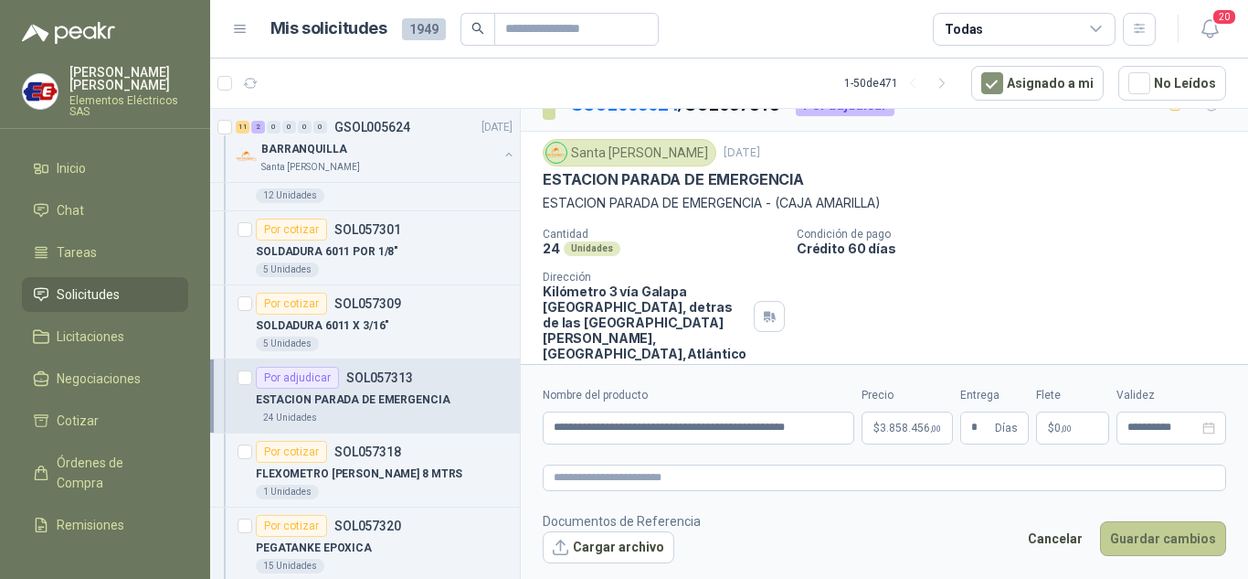
click at [1163, 536] on button "Guardar cambios" at bounding box center [1163, 538] width 126 height 35
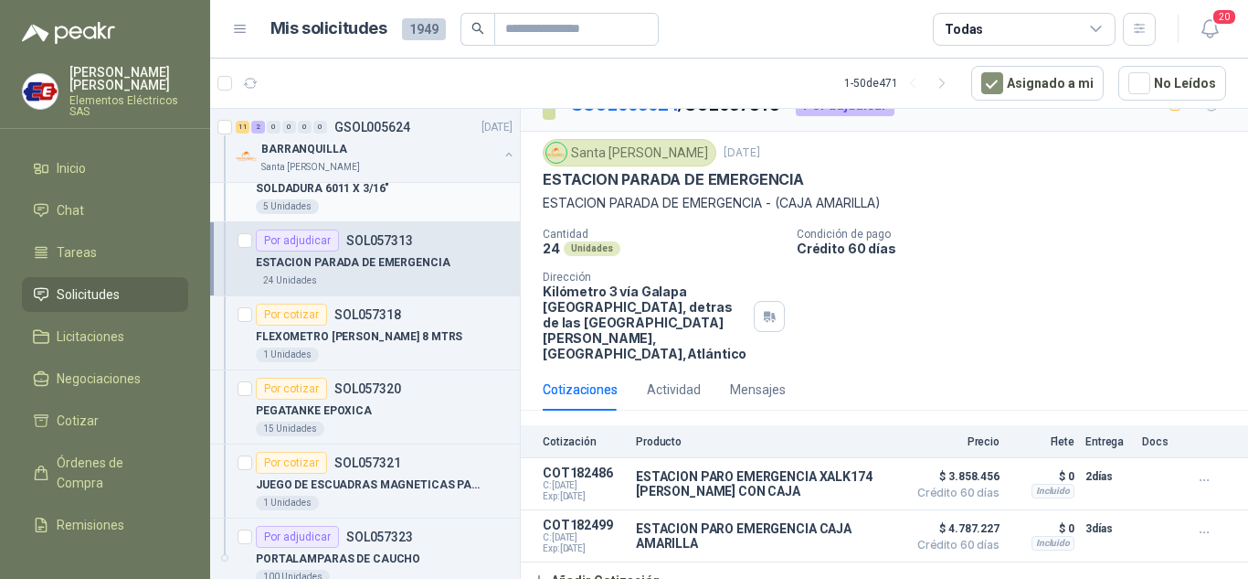
scroll to position [823, 0]
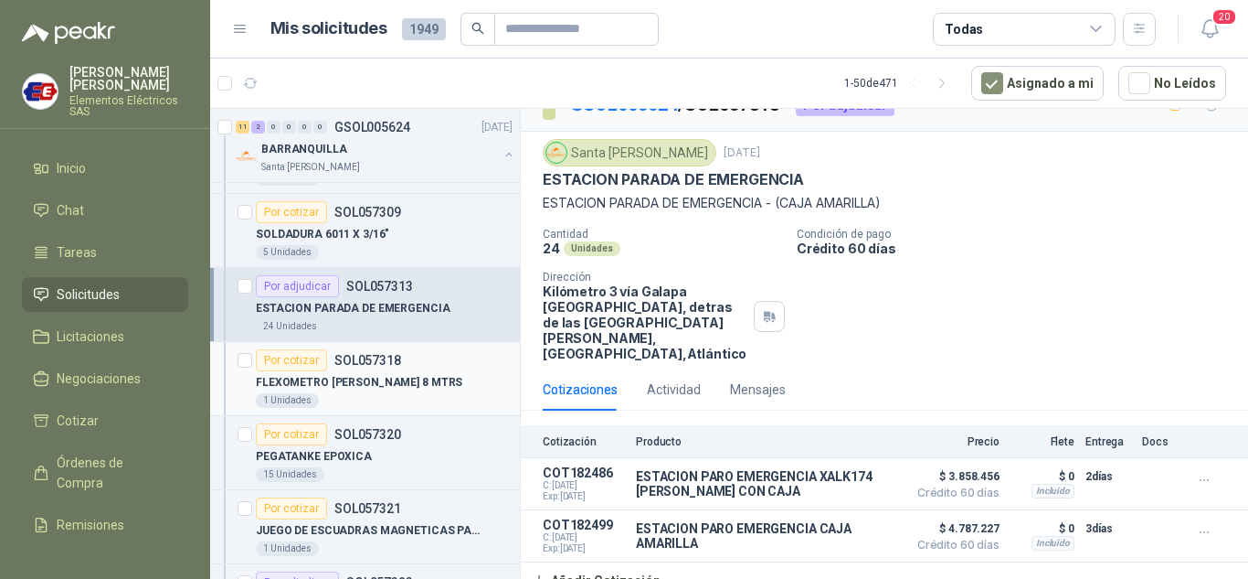
click at [290, 360] on div "Por cotizar" at bounding box center [291, 360] width 71 height 22
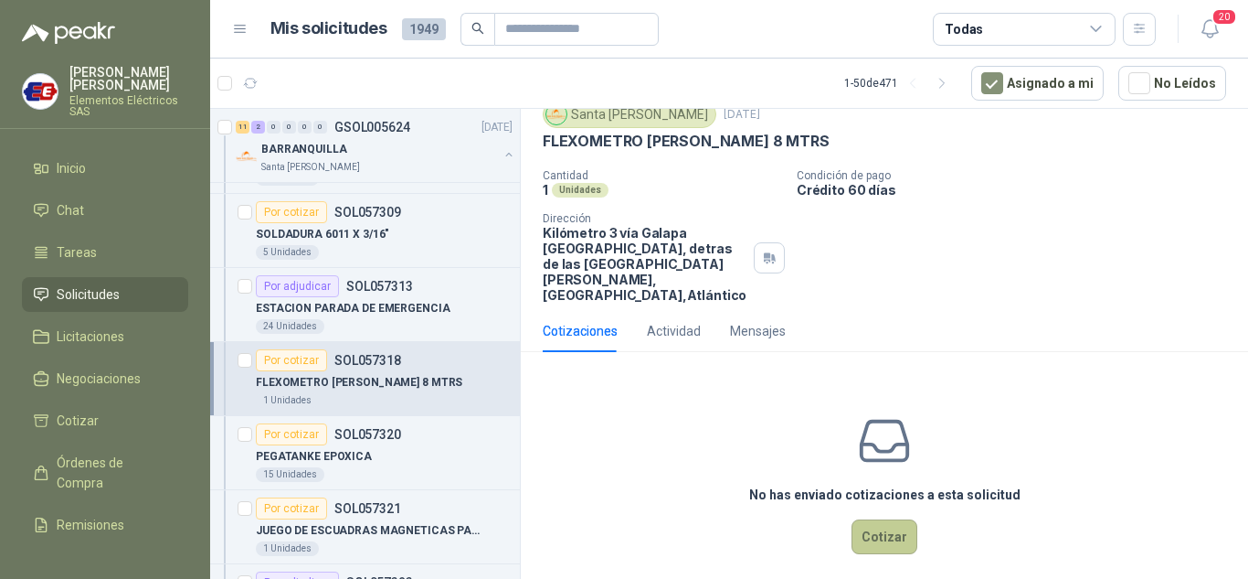
click at [881, 519] on button "Cotizar" at bounding box center [885, 536] width 66 height 35
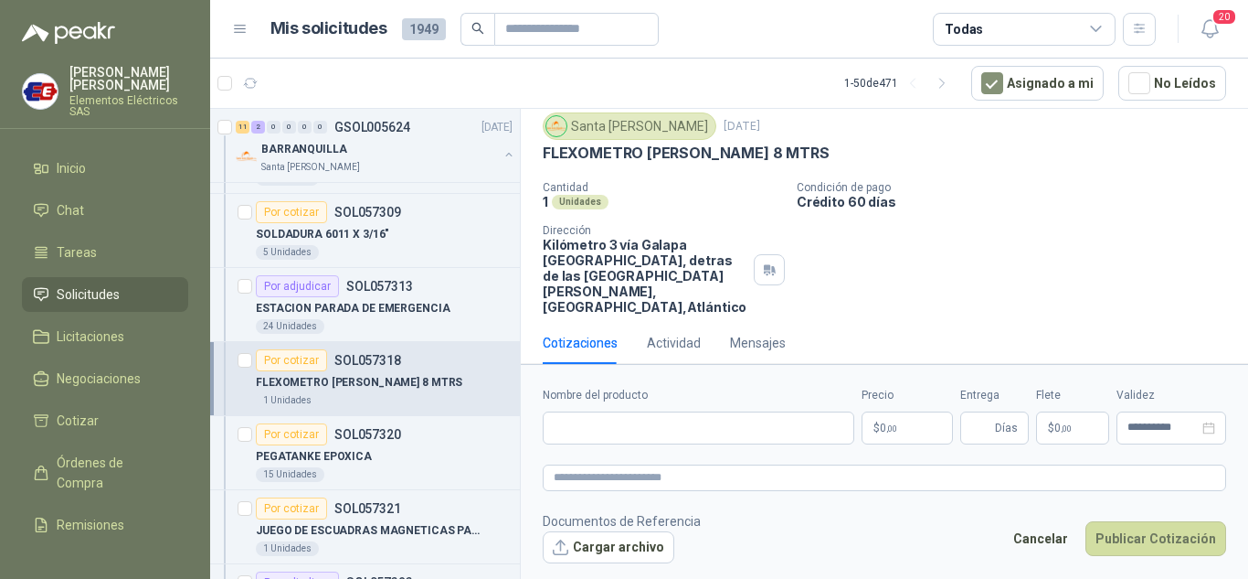
scroll to position [55, 0]
click at [617, 432] on input "Nombre del producto" at bounding box center [699, 427] width 312 height 33
type input "**********"
click at [884, 436] on p "$ 0 ,00" at bounding box center [907, 427] width 91 height 33
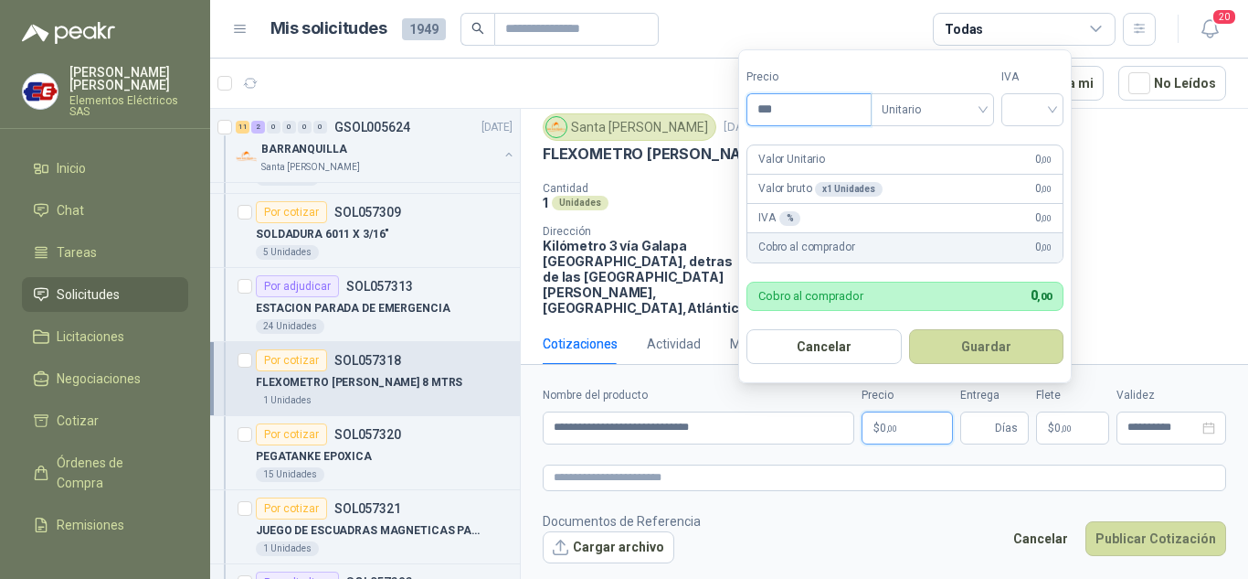
click at [789, 95] on input "***" at bounding box center [809, 109] width 123 height 31
type input "********"
click at [1053, 105] on input "search" at bounding box center [1033, 107] width 40 height 27
drag, startPoint x: 1040, startPoint y: 149, endPoint x: 1005, endPoint y: 324, distance: 178.0
click at [1040, 151] on div "19%" at bounding box center [1037, 147] width 34 height 20
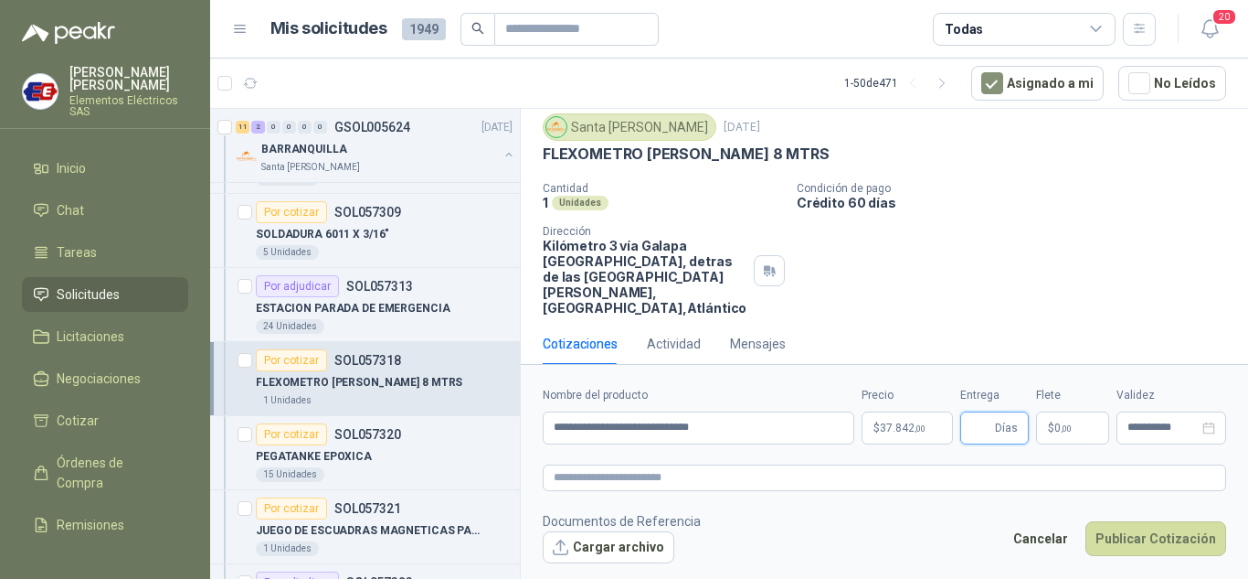
click at [986, 430] on input "Entrega" at bounding box center [981, 427] width 20 height 31
type input "*"
drag, startPoint x: 983, startPoint y: 251, endPoint x: 1059, endPoint y: 402, distance: 168.8
click at [995, 274] on div "Cantidad 1 Unidades Condición de pago Crédito 60 días Dirección Kilómetro 3 vía…" at bounding box center [885, 248] width 684 height 133
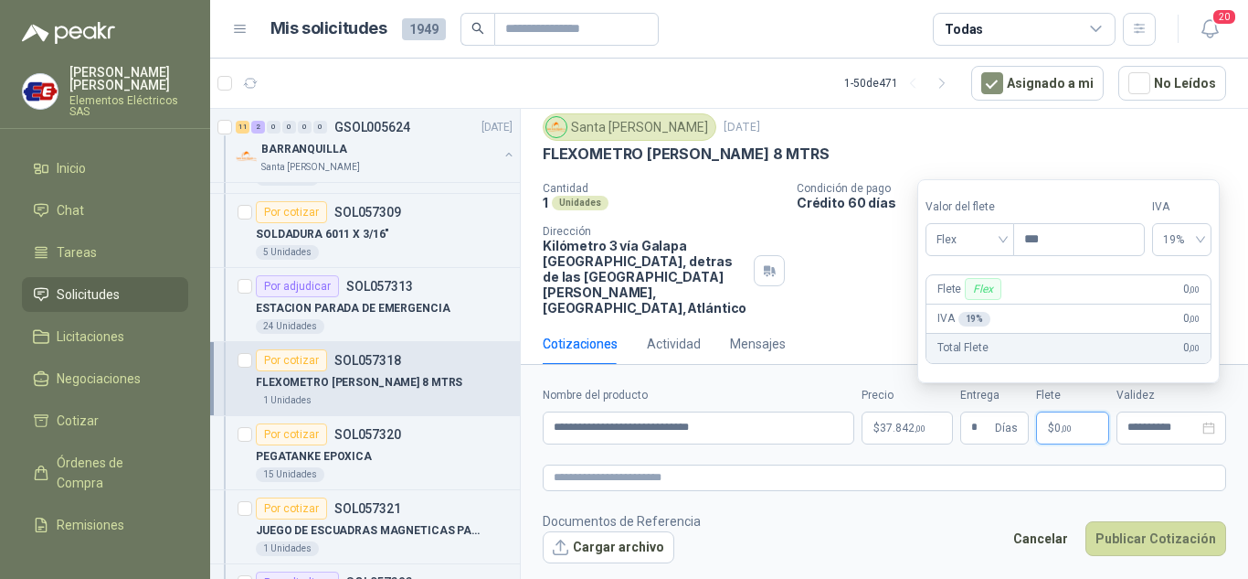
click at [1073, 430] on p "$ 0 ,00" at bounding box center [1072, 427] width 73 height 33
click at [1003, 240] on span "Flex" at bounding box center [970, 239] width 67 height 27
click at [961, 312] on div "Incluido" at bounding box center [971, 307] width 63 height 20
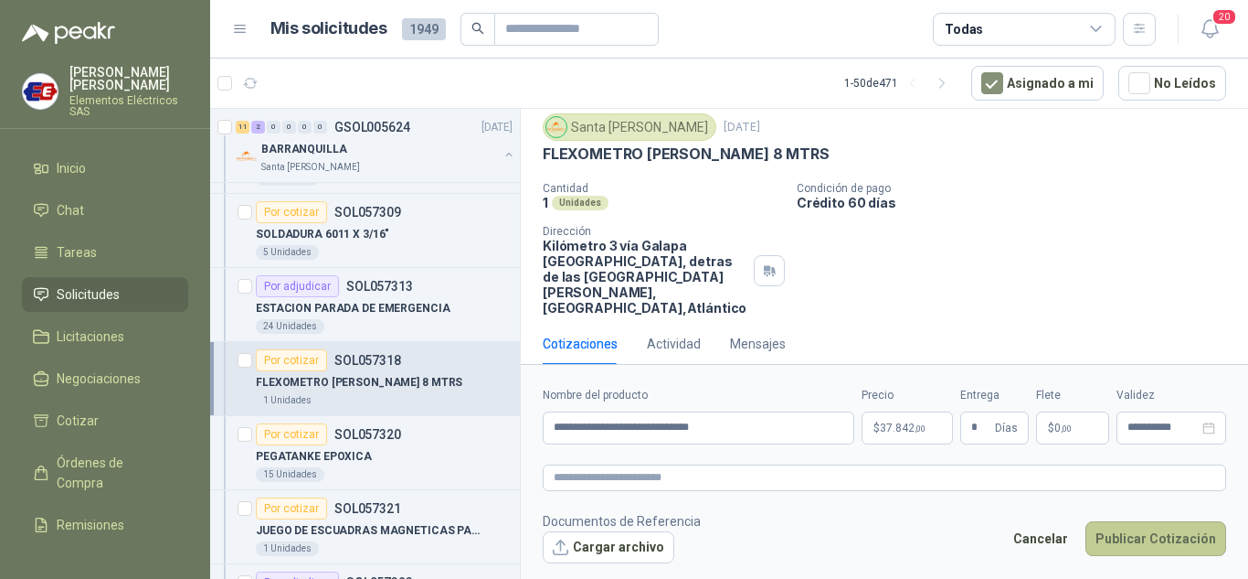
click at [1176, 536] on button "Publicar Cotización" at bounding box center [1156, 538] width 141 height 35
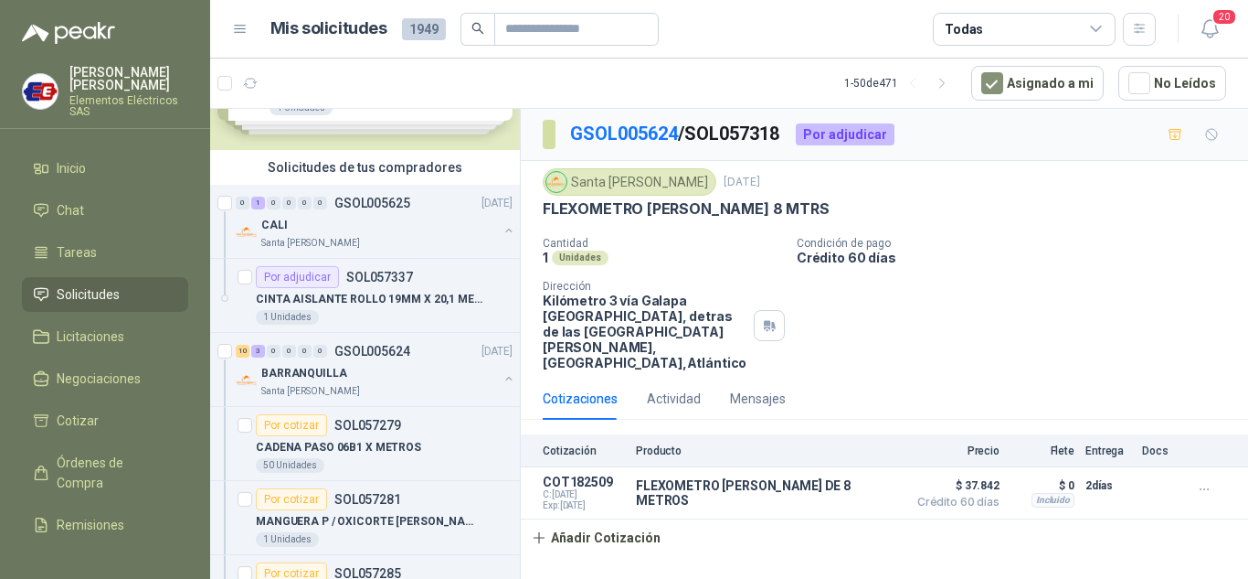
scroll to position [0, 0]
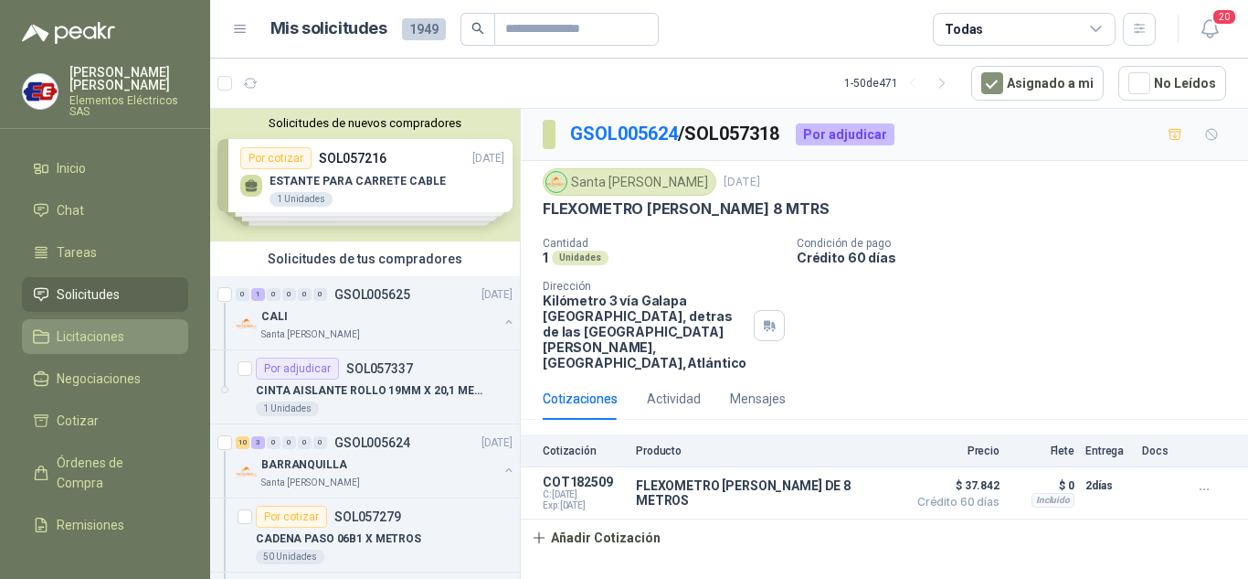
click at [80, 334] on span "Licitaciones" at bounding box center [91, 336] width 68 height 20
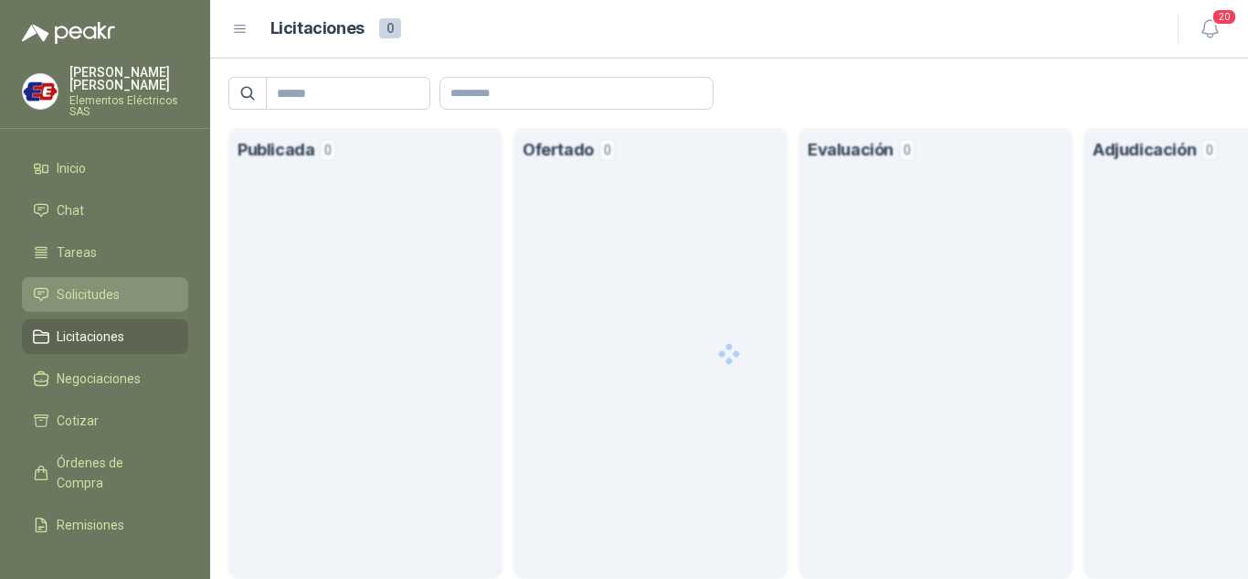
click at [94, 290] on span "Solicitudes" at bounding box center [88, 294] width 63 height 20
